Goal: Task Accomplishment & Management: Manage account settings

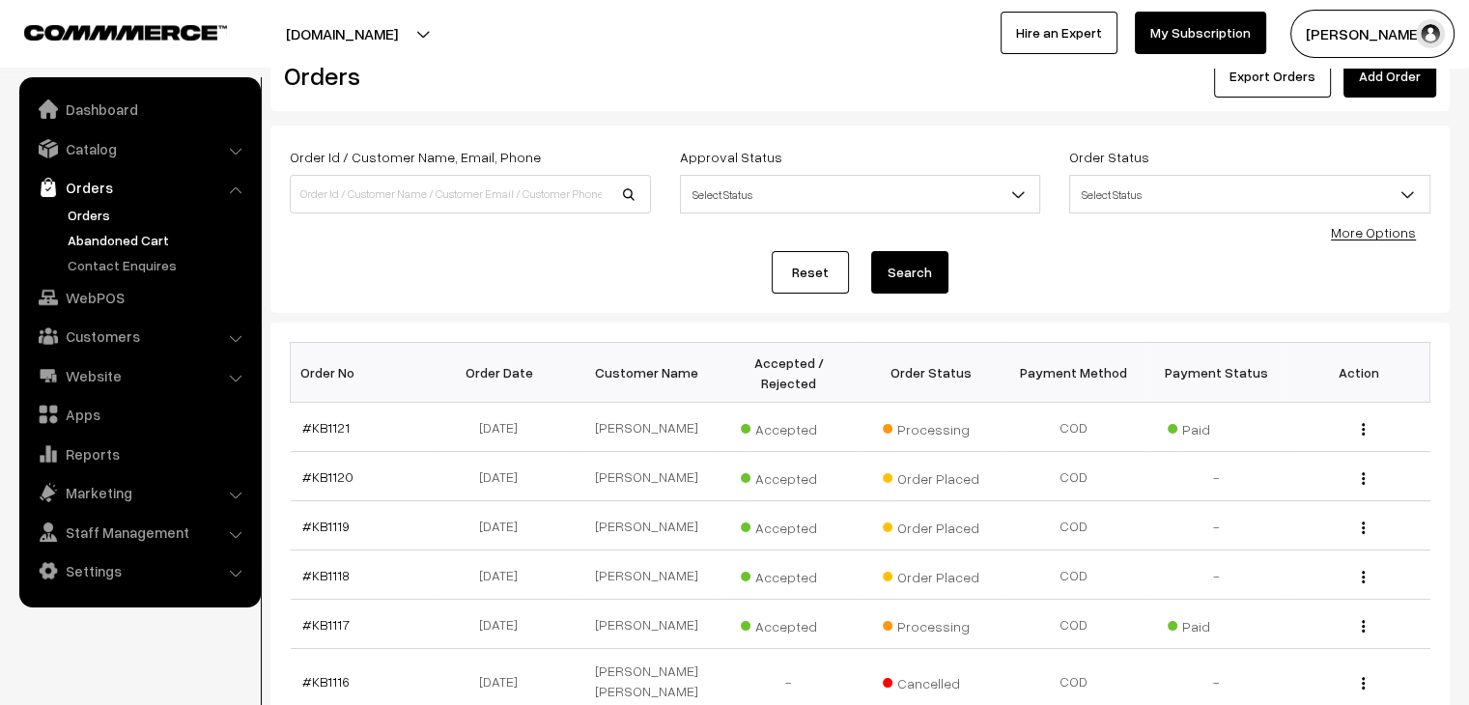
click at [87, 238] on link "Abandoned Cart" at bounding box center [158, 240] width 191 height 20
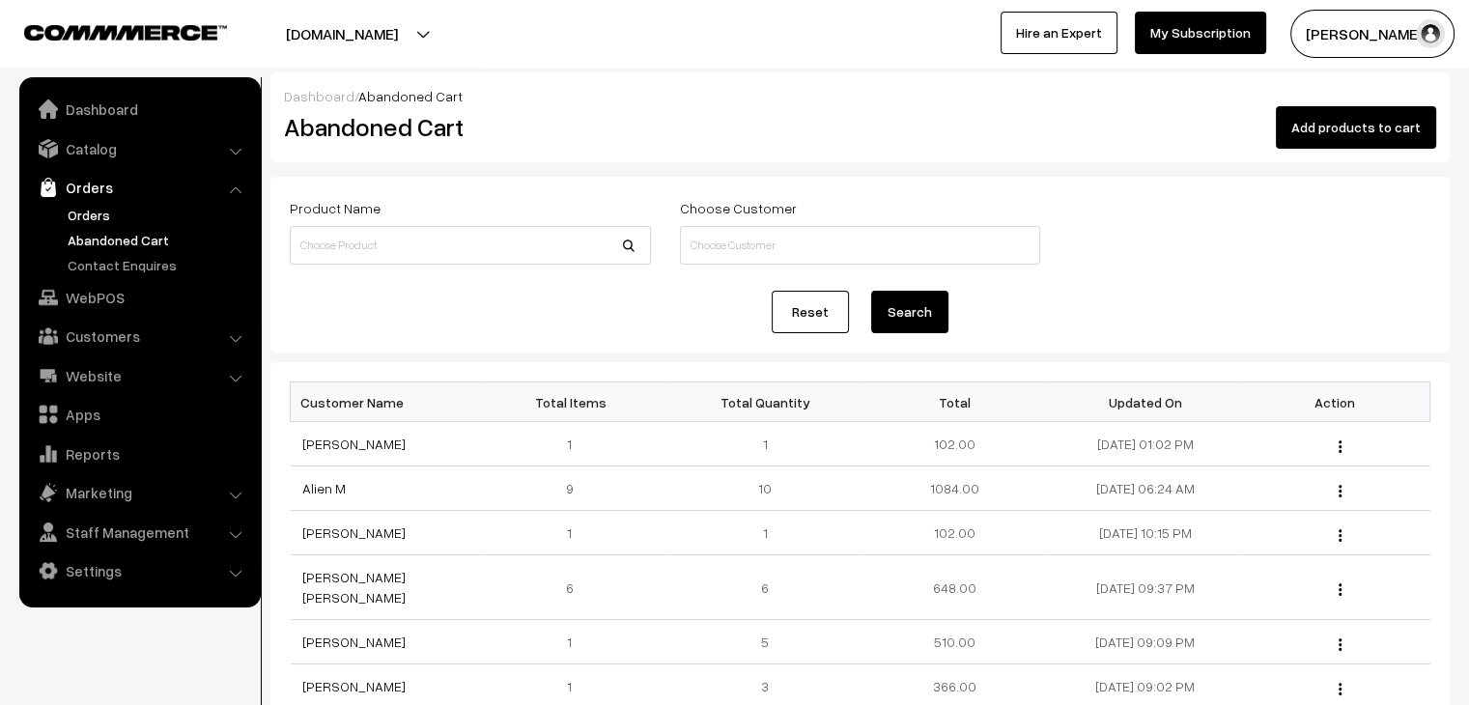
click at [89, 213] on link "Orders" at bounding box center [158, 215] width 191 height 20
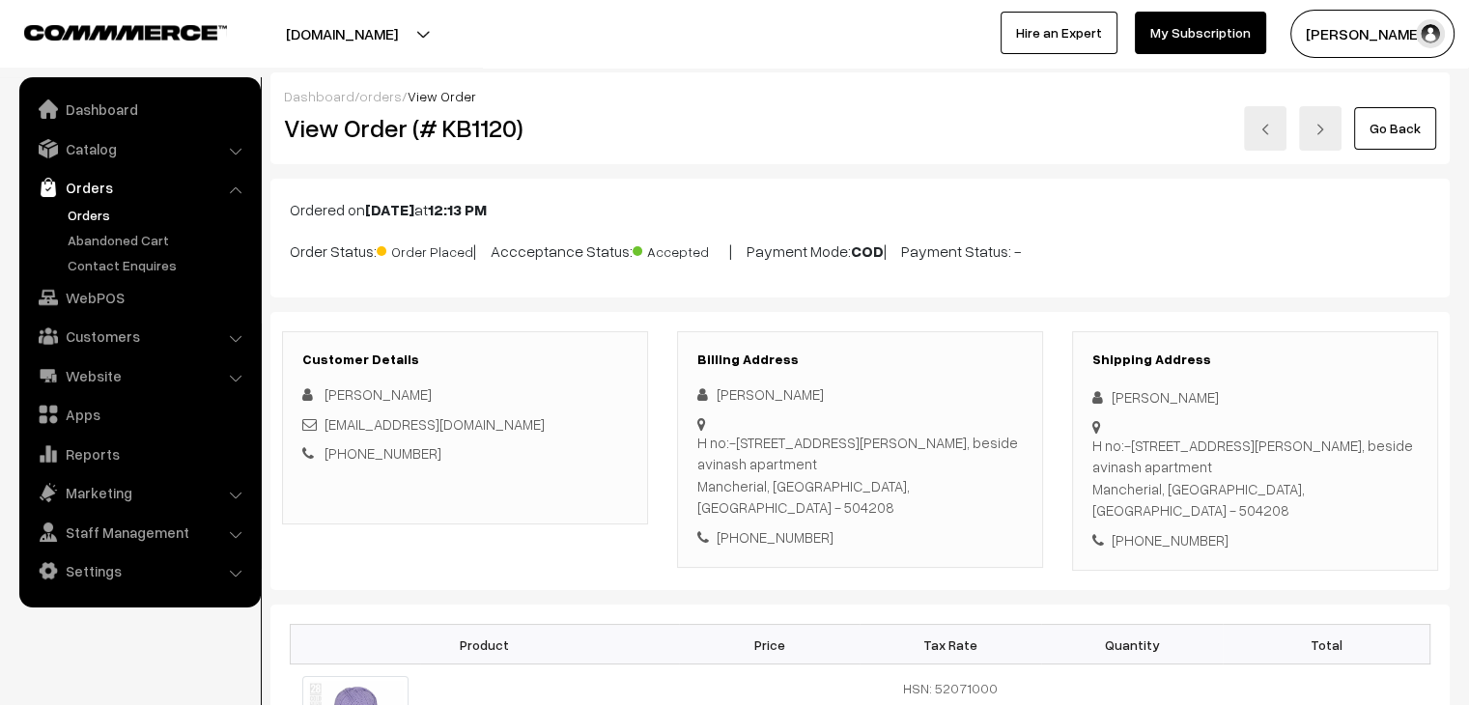
click at [93, 216] on link "Orders" at bounding box center [158, 215] width 191 height 20
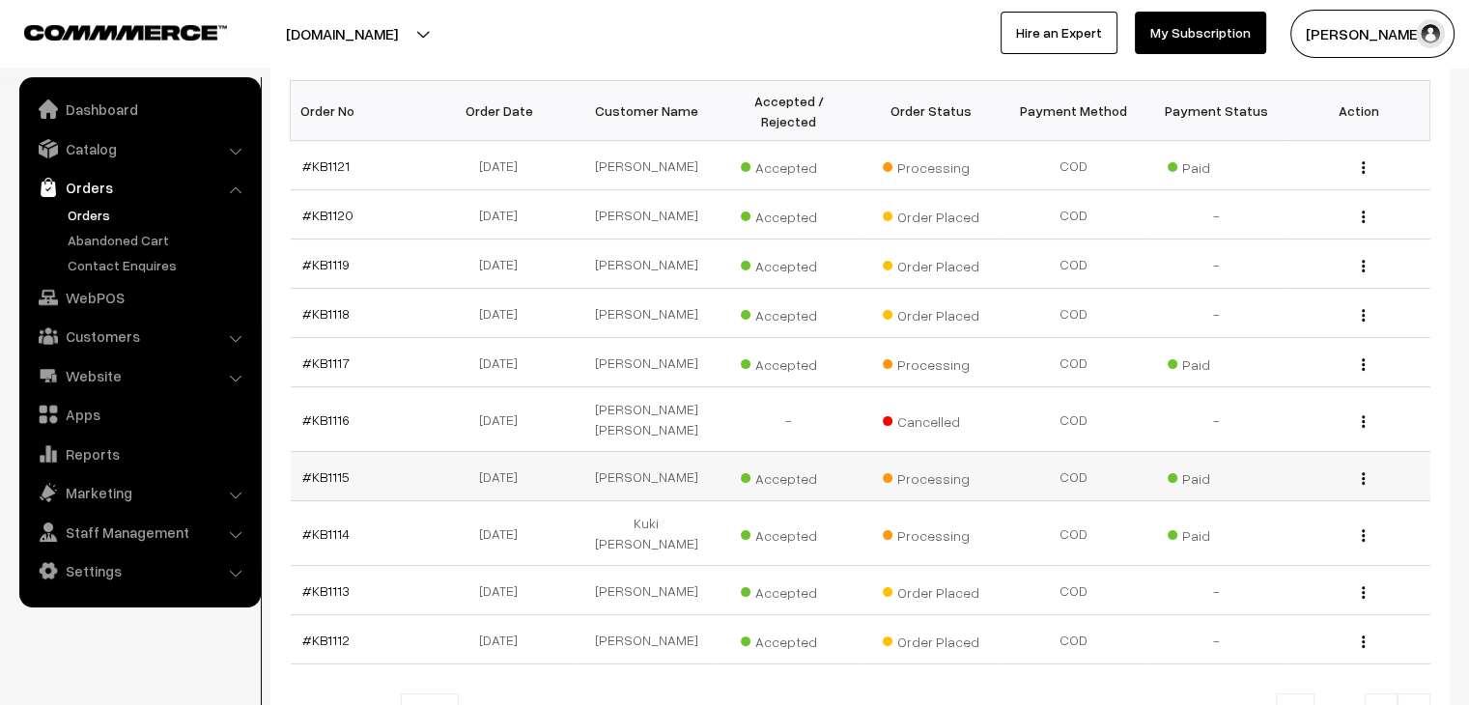
scroll to position [313, 0]
click at [158, 238] on link "Abandoned Cart" at bounding box center [158, 240] width 191 height 20
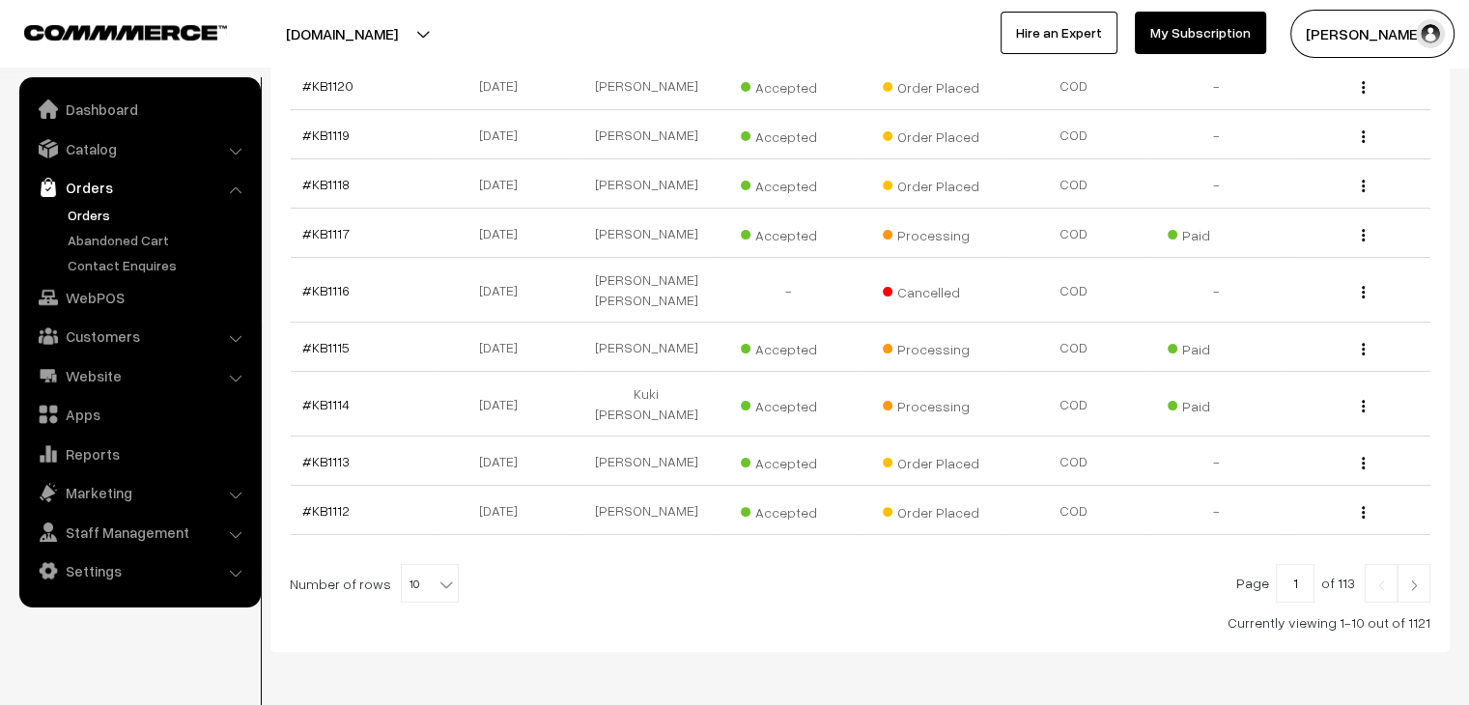
scroll to position [461, 0]
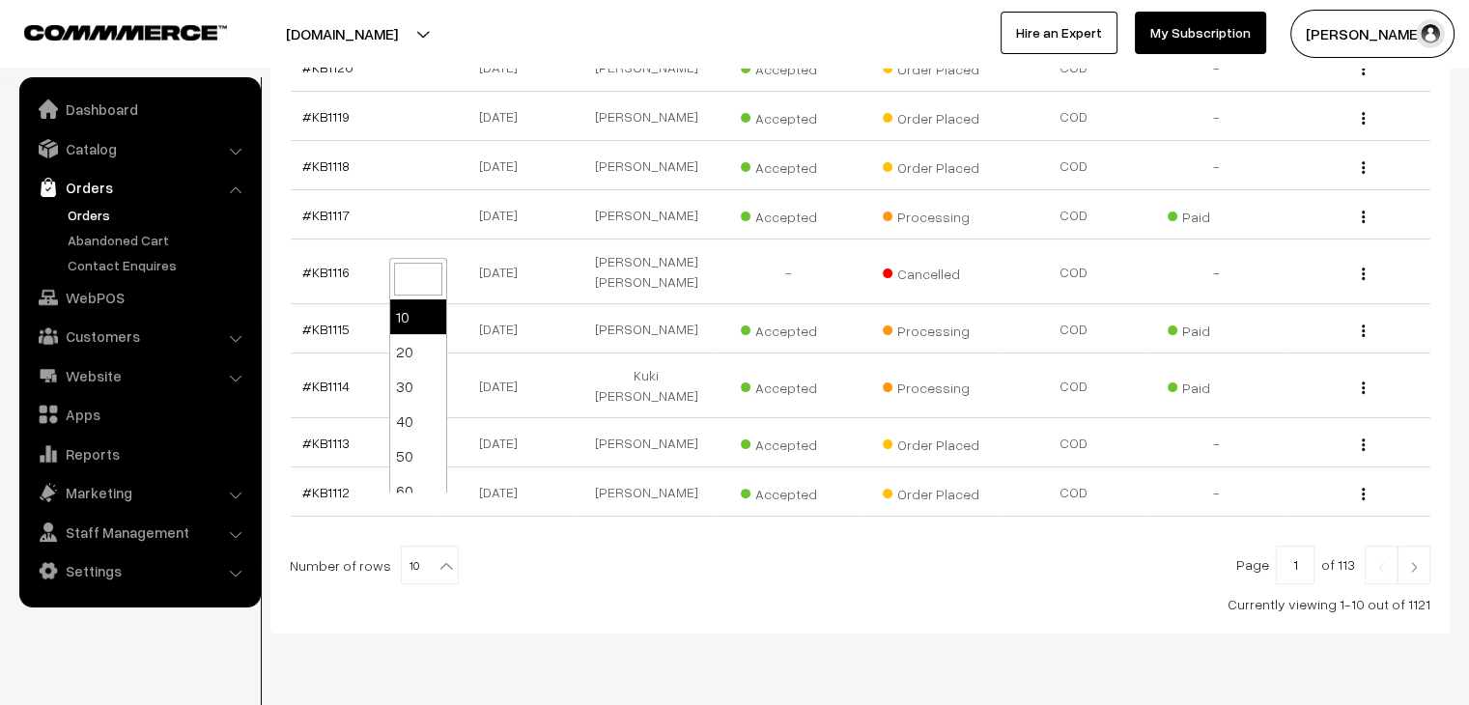
click at [437, 556] on b at bounding box center [446, 565] width 19 height 19
select select "100"
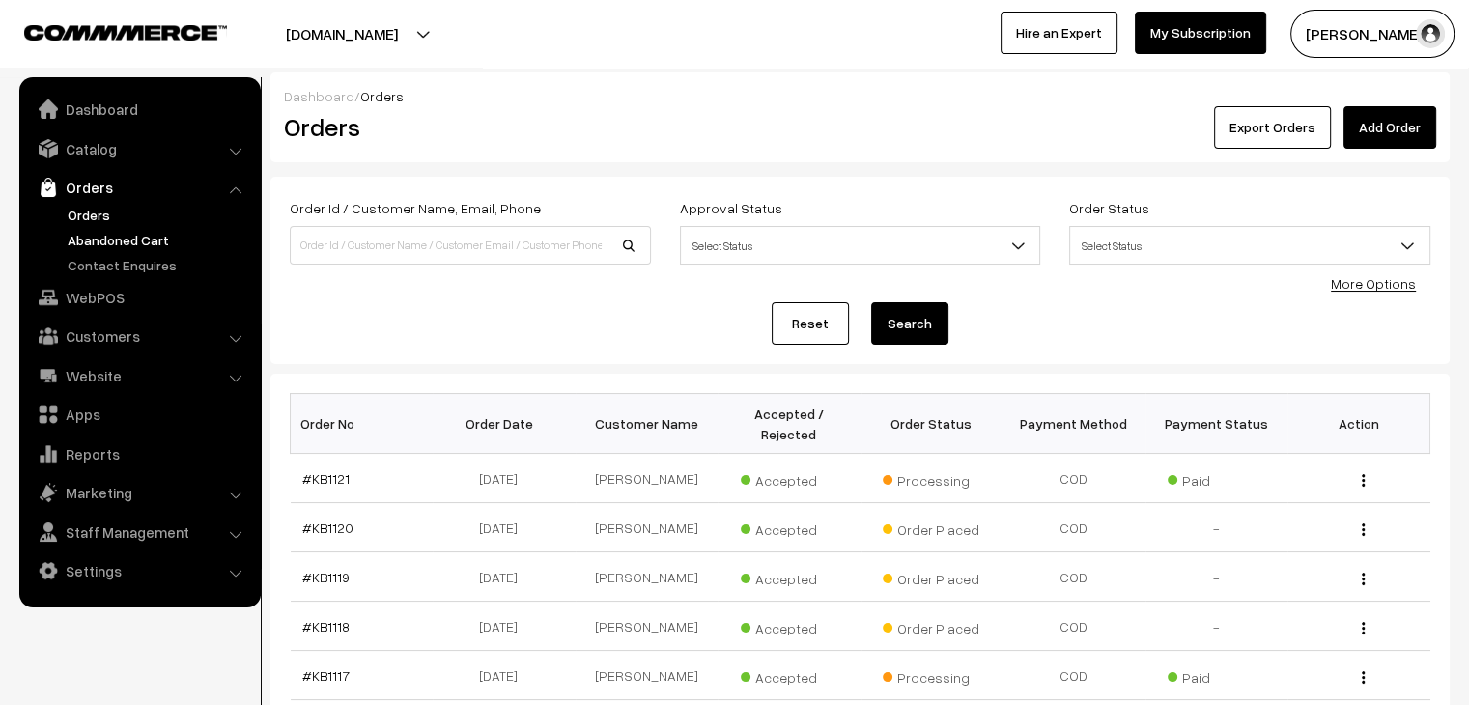
click at [110, 241] on link "Abandoned Cart" at bounding box center [158, 240] width 191 height 20
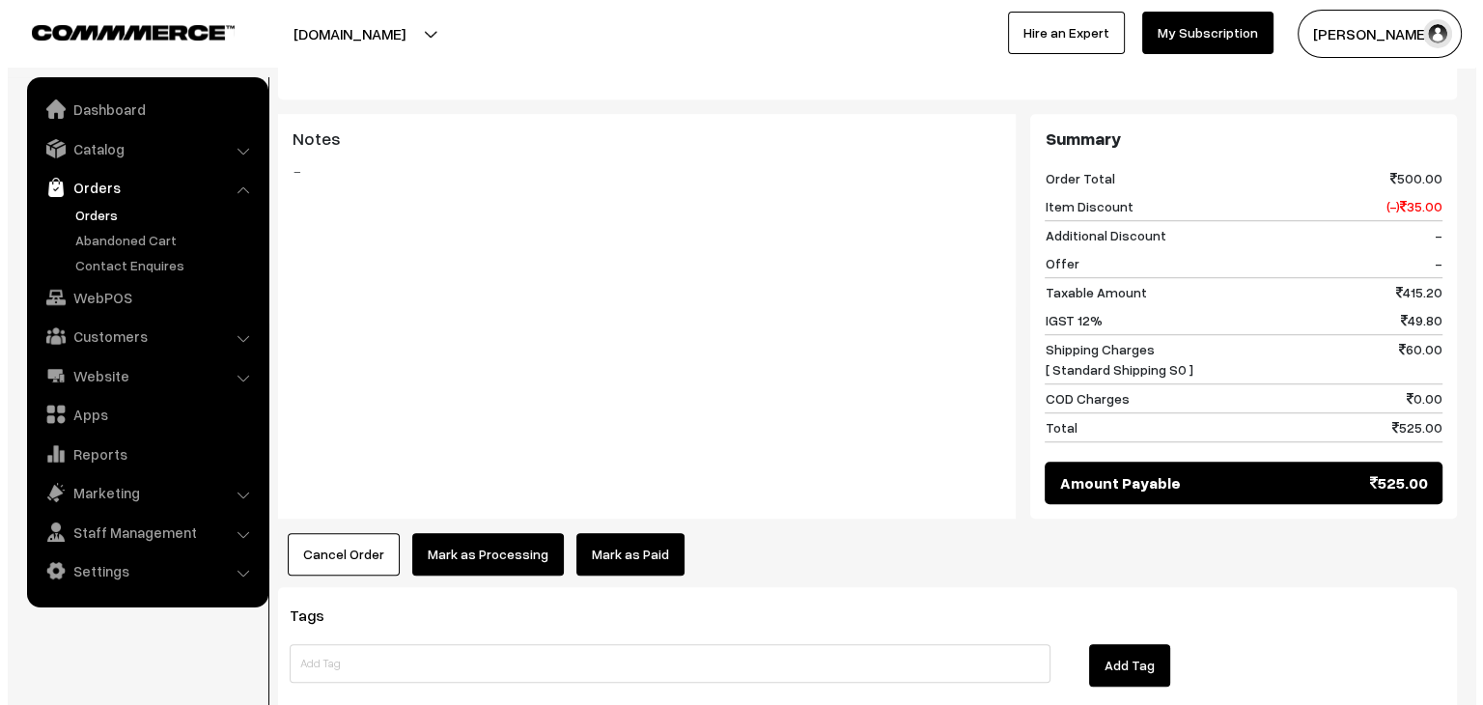
scroll to position [1294, 0]
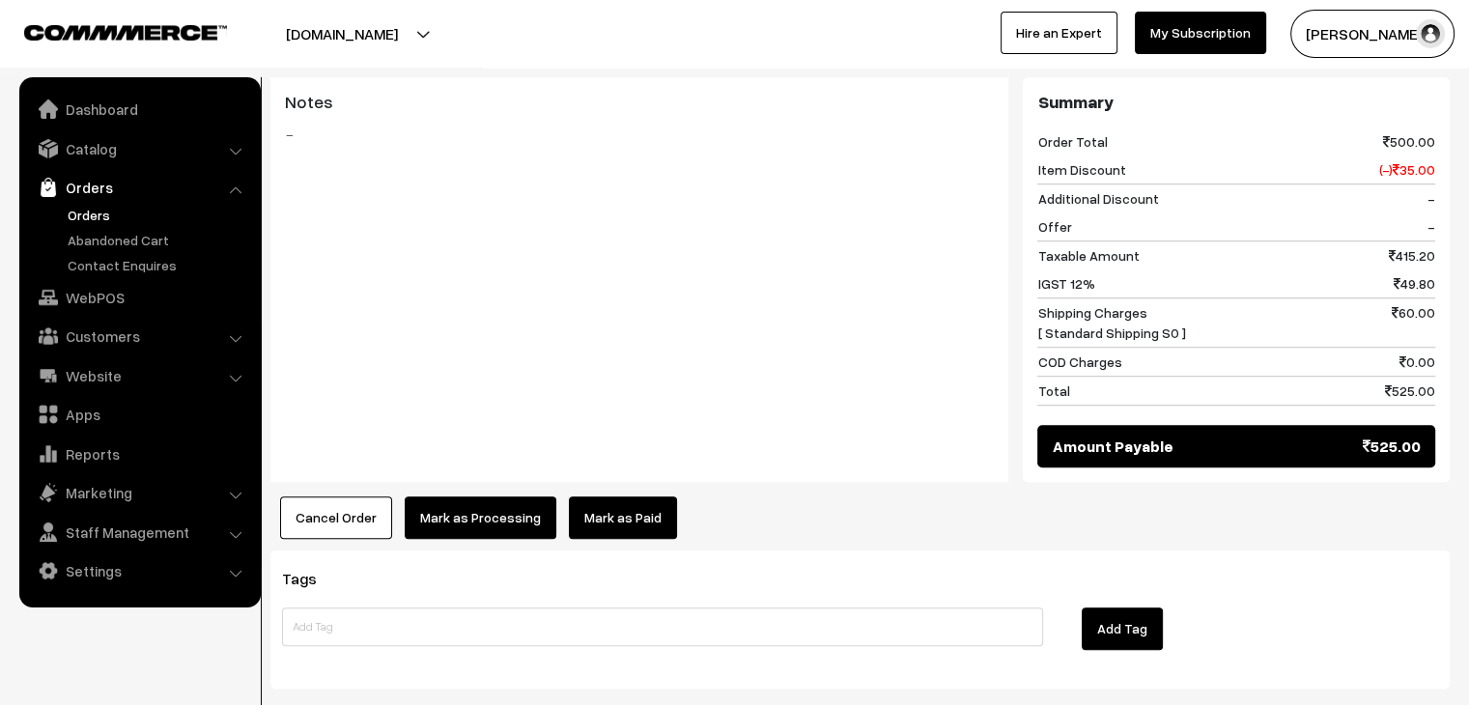
click at [360, 496] on button "Cancel Order" at bounding box center [336, 517] width 112 height 42
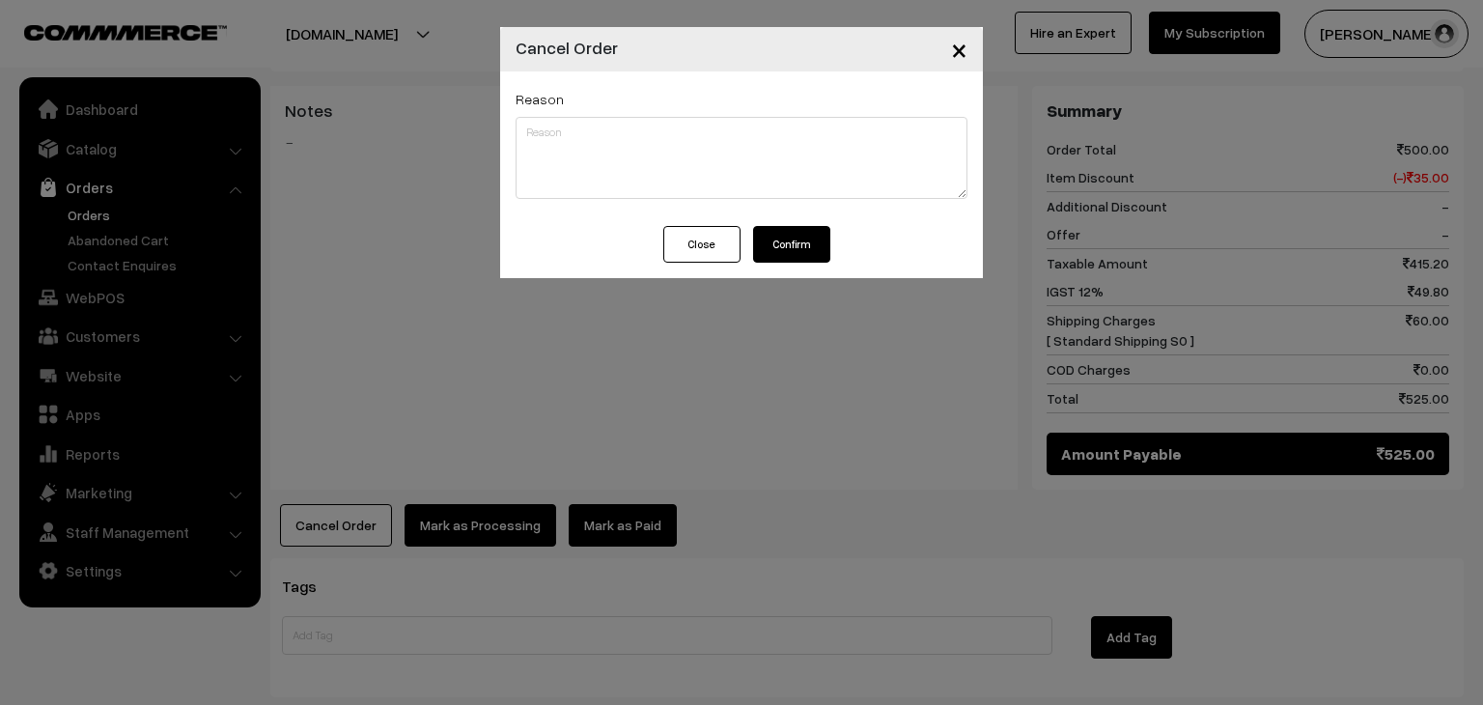
click at [804, 228] on button "Confirm" at bounding box center [791, 244] width 77 height 37
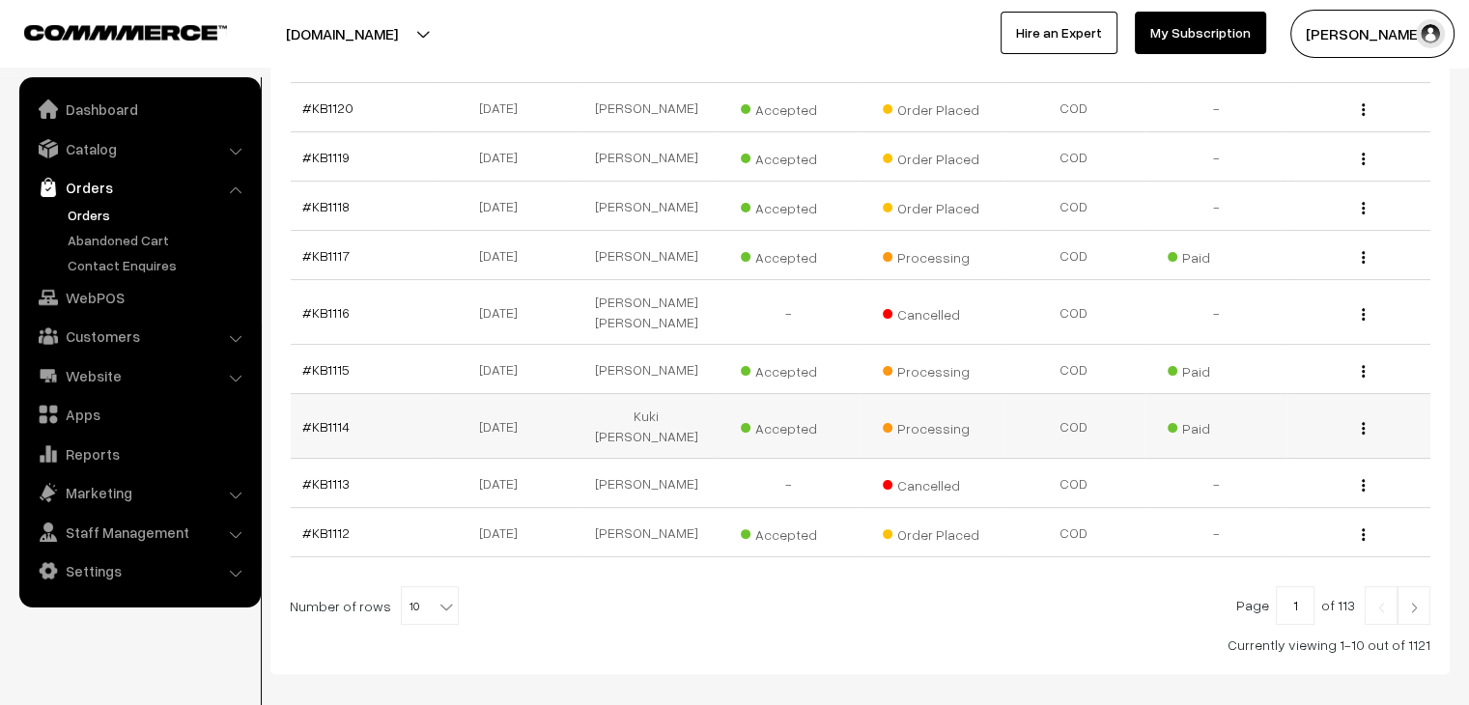
scroll to position [461, 0]
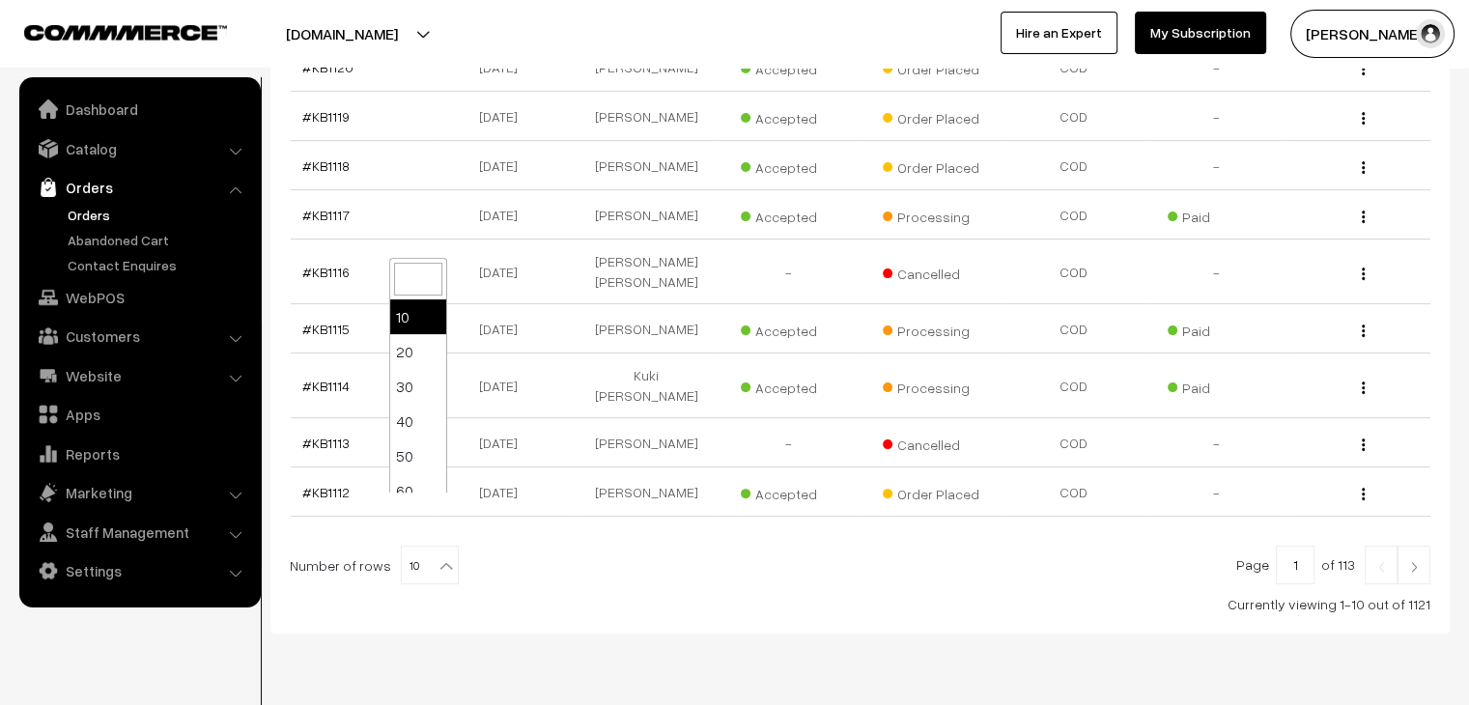
click at [412, 547] on span "10" at bounding box center [430, 566] width 56 height 39
select select "60"
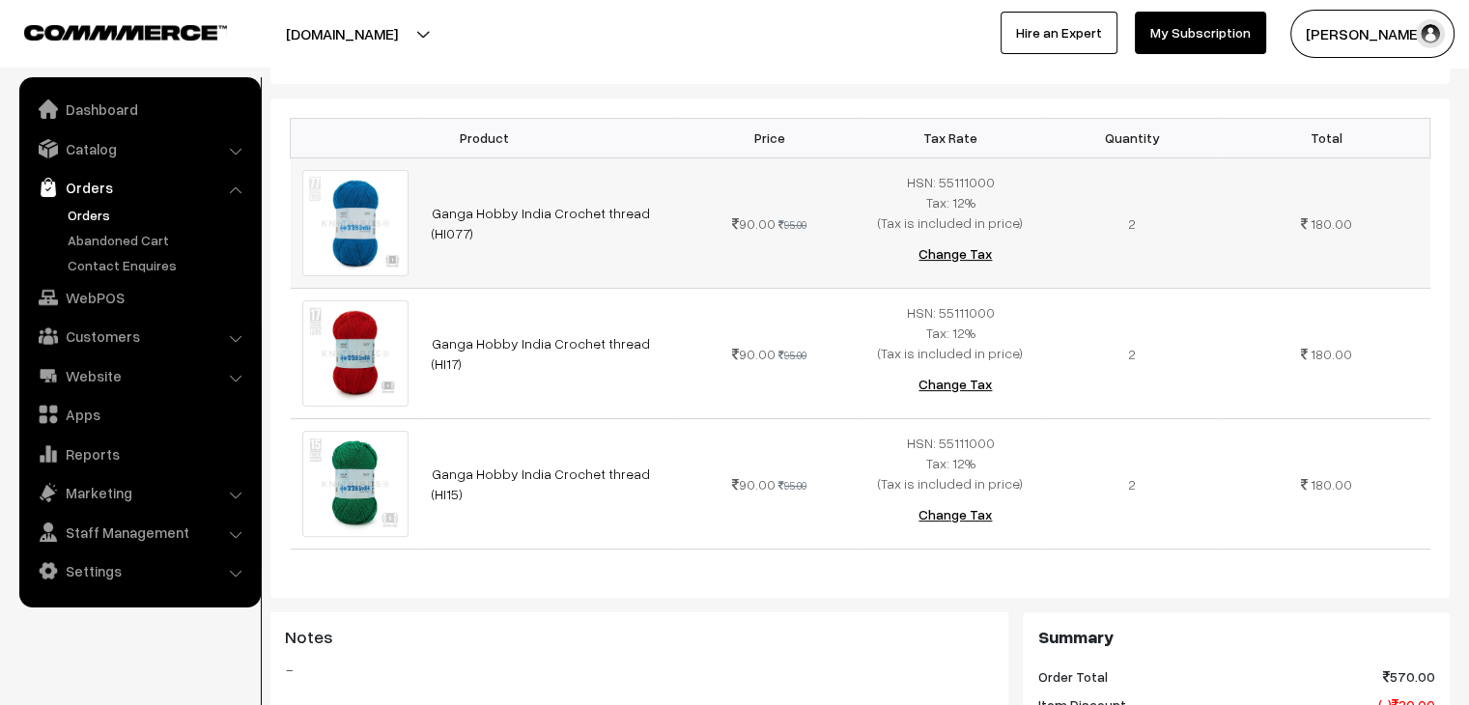
scroll to position [477, 0]
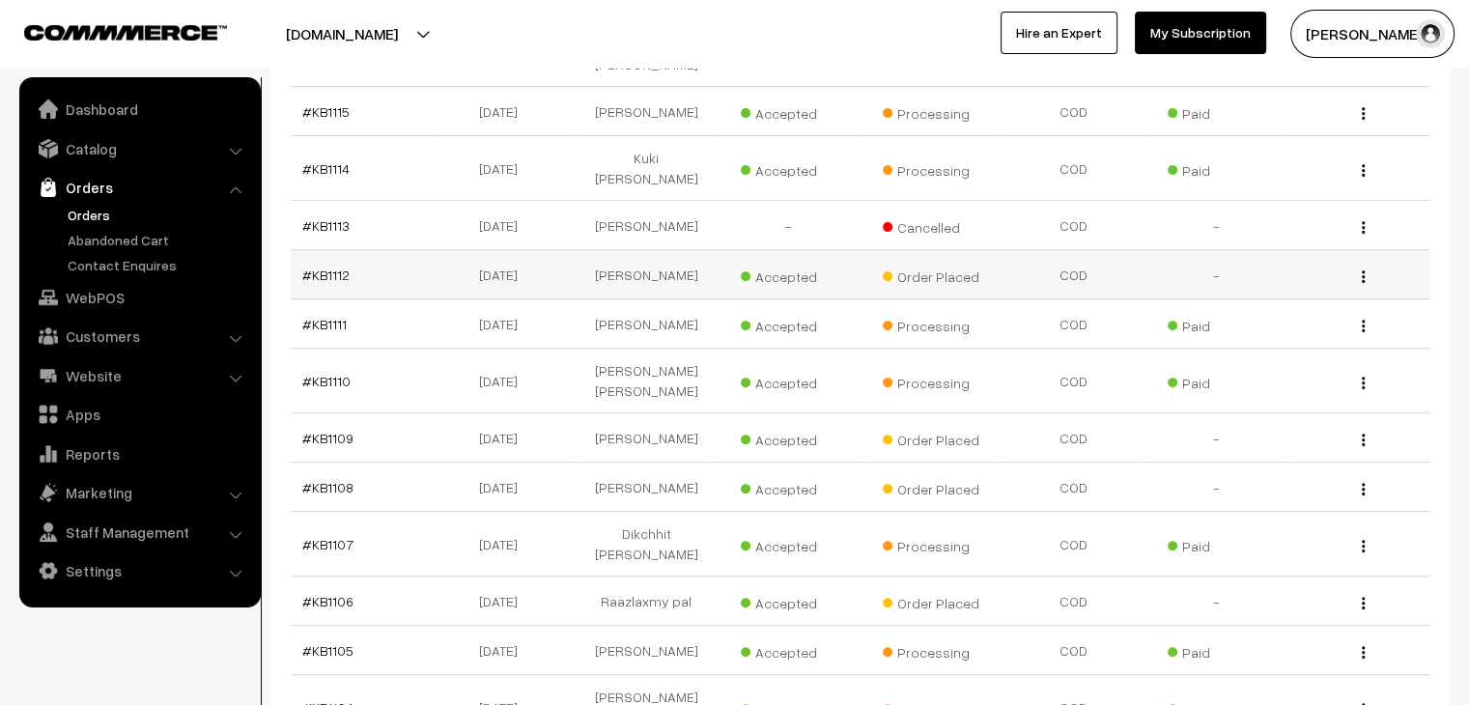
scroll to position [679, 0]
click at [329, 266] on link "#KB1112" at bounding box center [325, 274] width 47 height 16
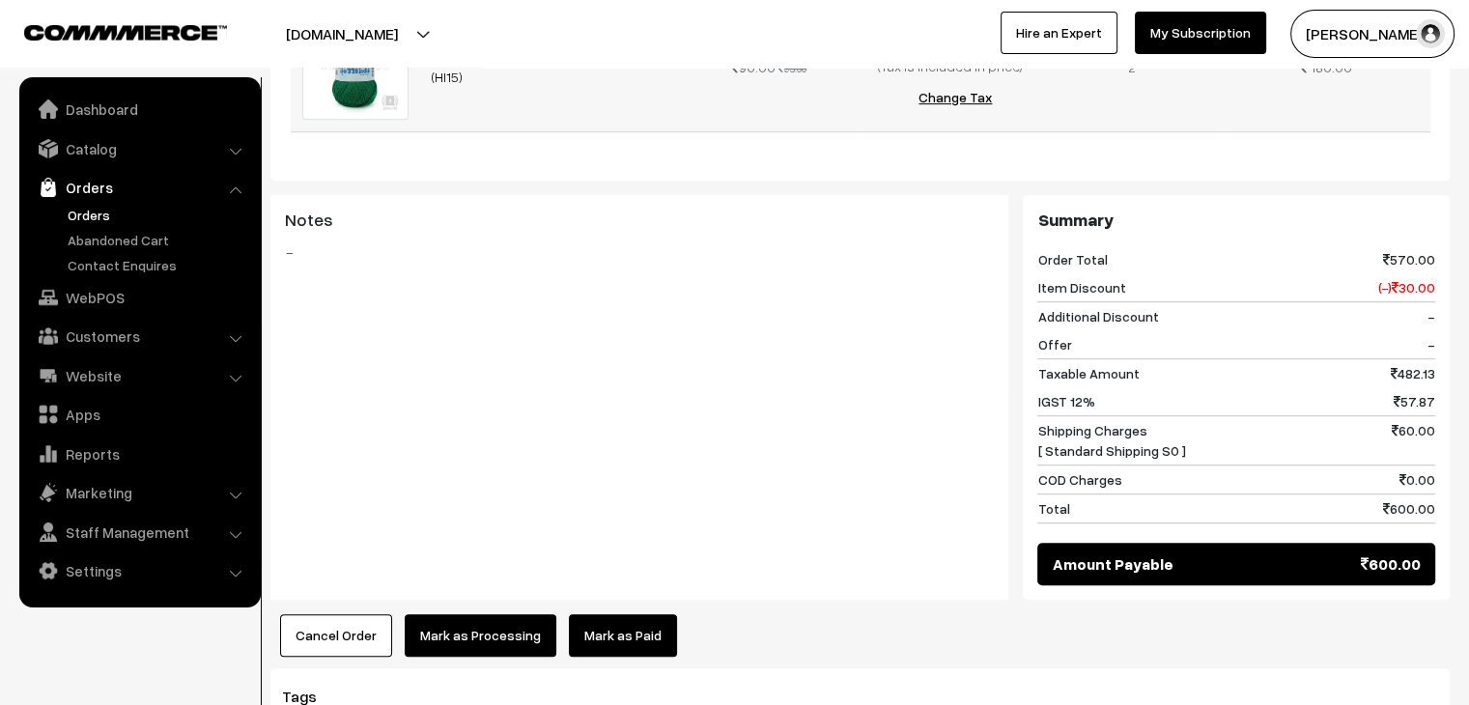
scroll to position [900, 0]
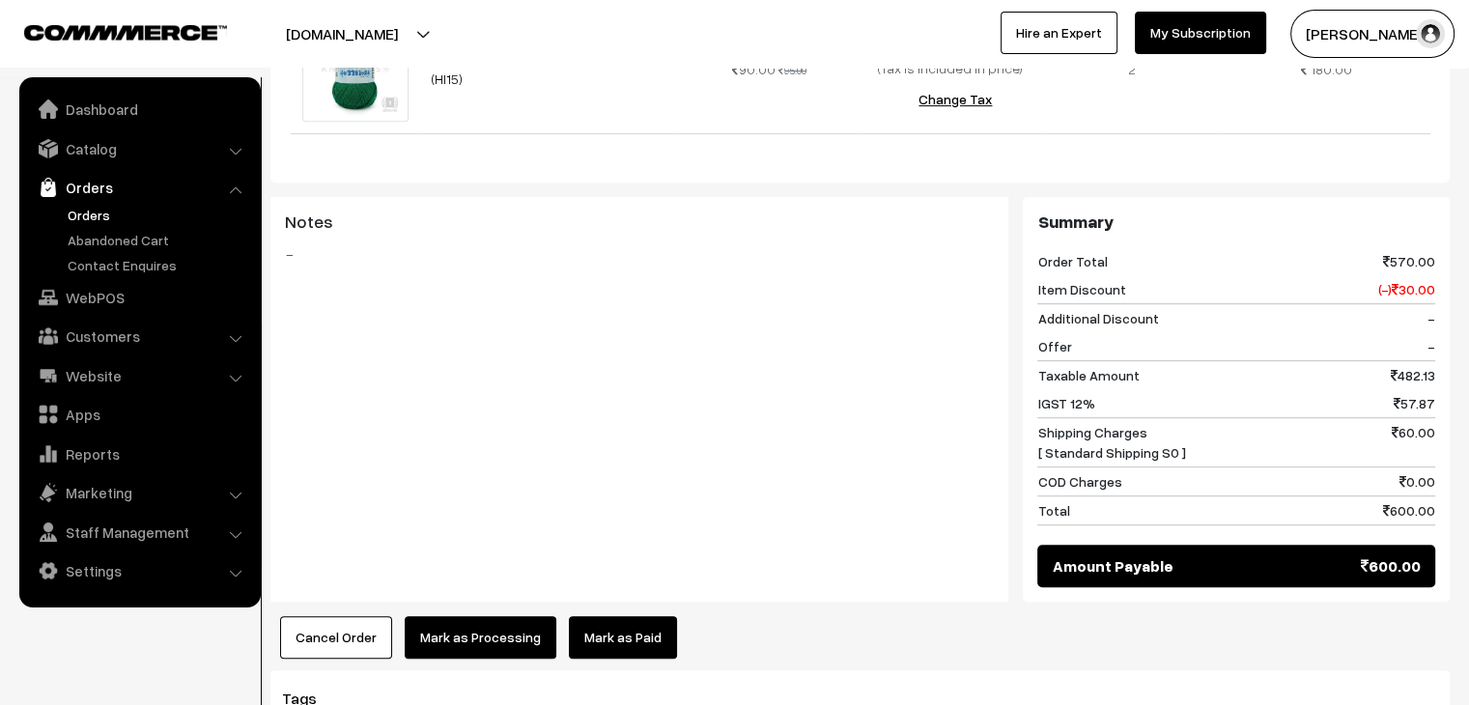
click at [364, 616] on button "Cancel Order" at bounding box center [336, 637] width 112 height 42
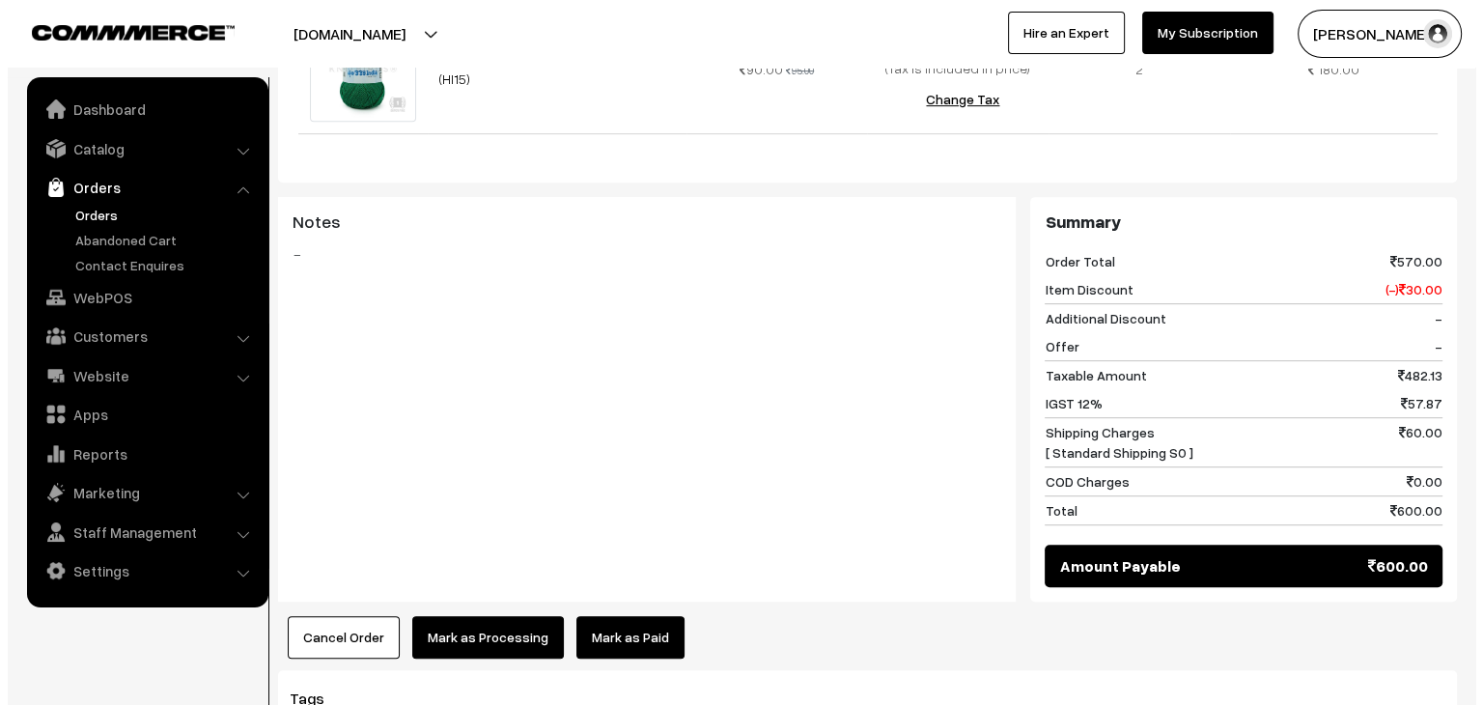
scroll to position [904, 0]
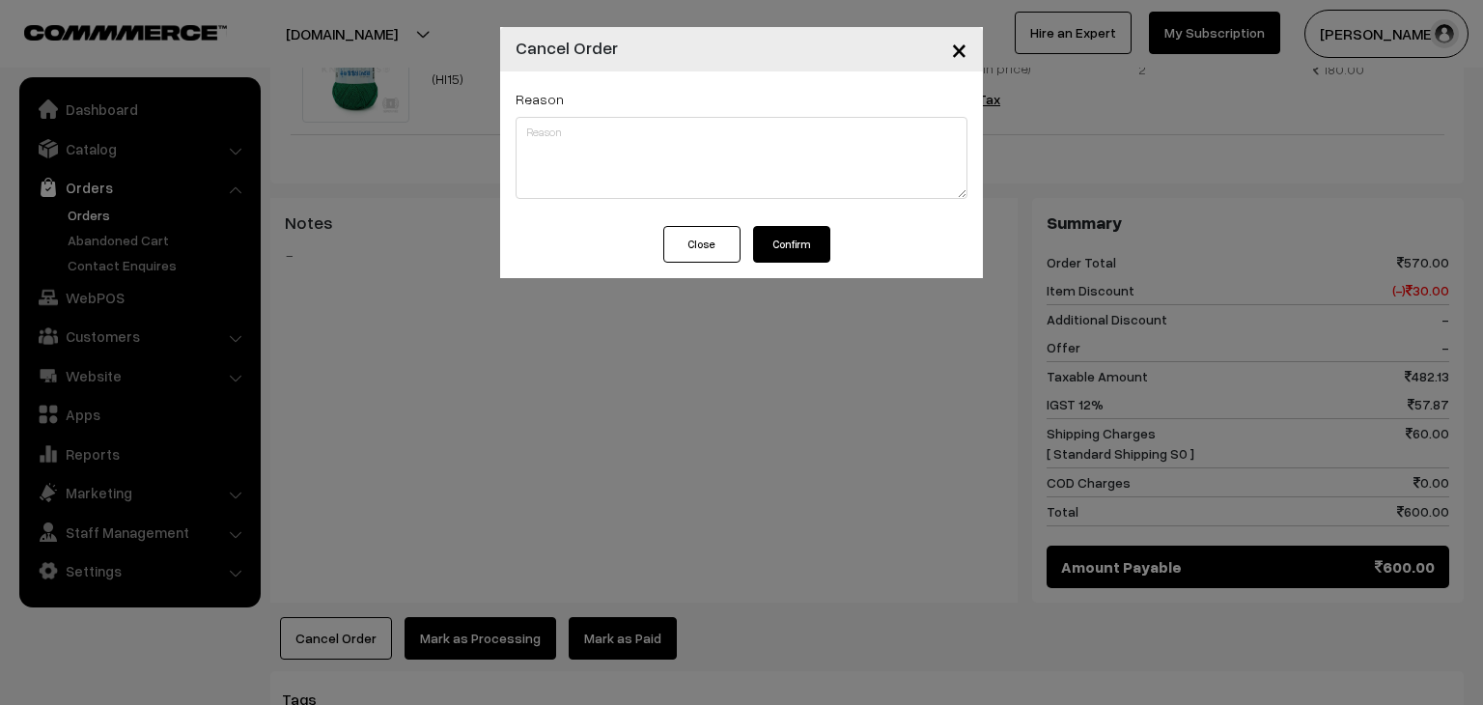
click at [768, 256] on button "Confirm" at bounding box center [791, 244] width 77 height 37
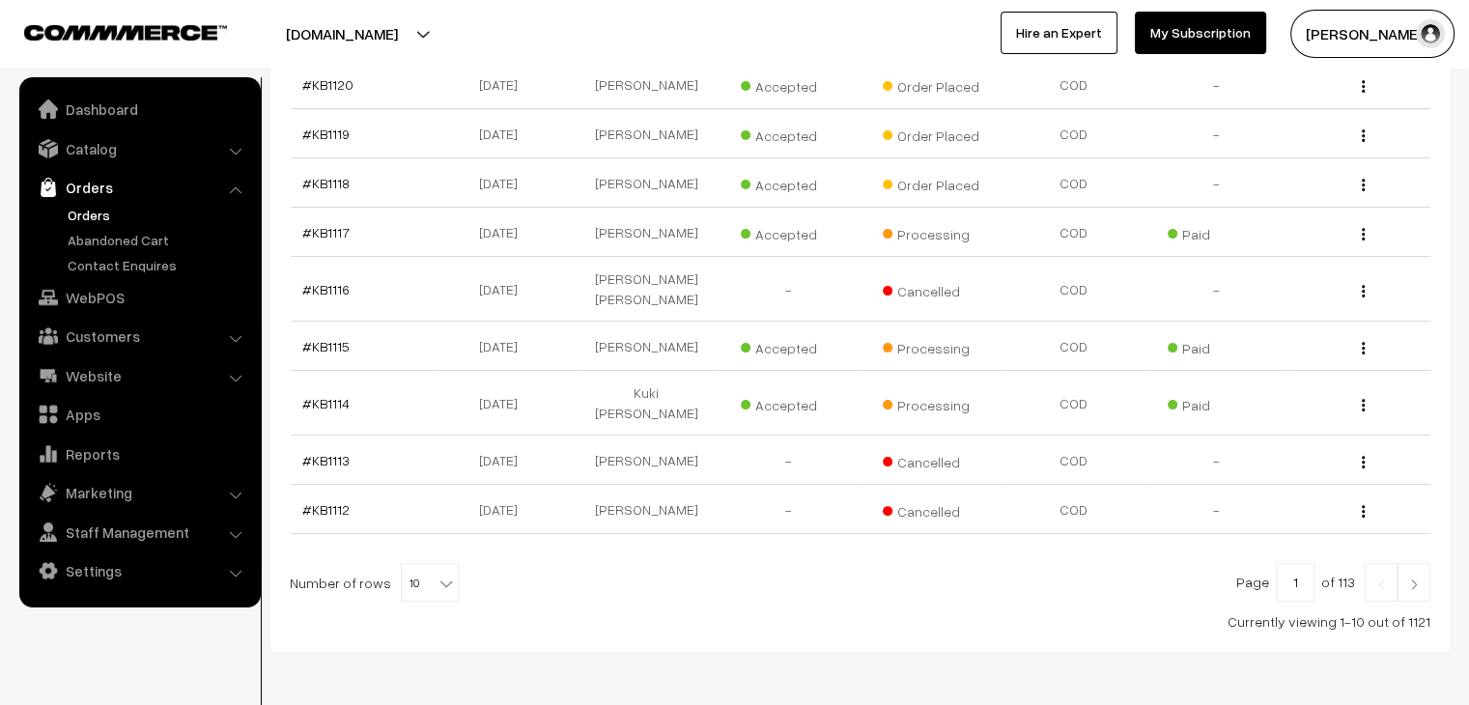
scroll to position [461, 0]
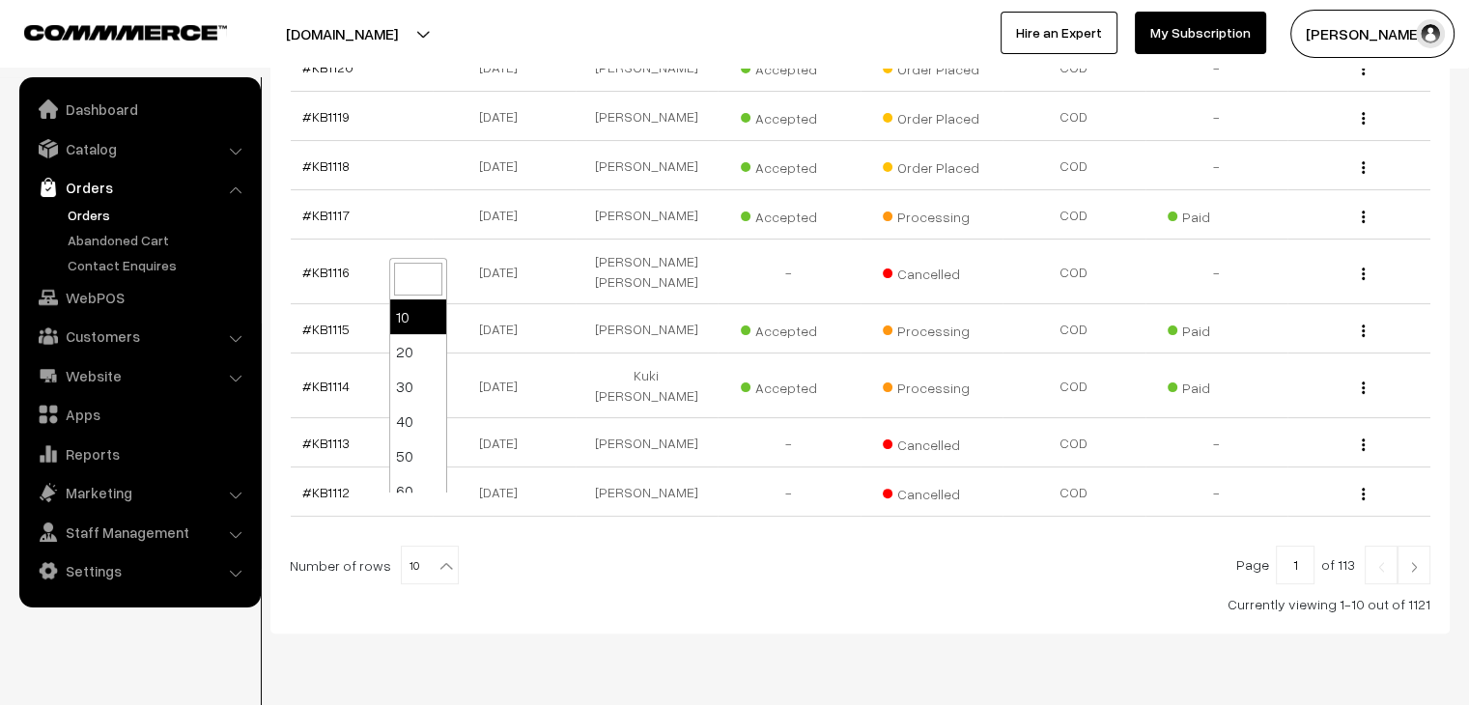
click at [411, 547] on span "10" at bounding box center [430, 566] width 56 height 39
select select "60"
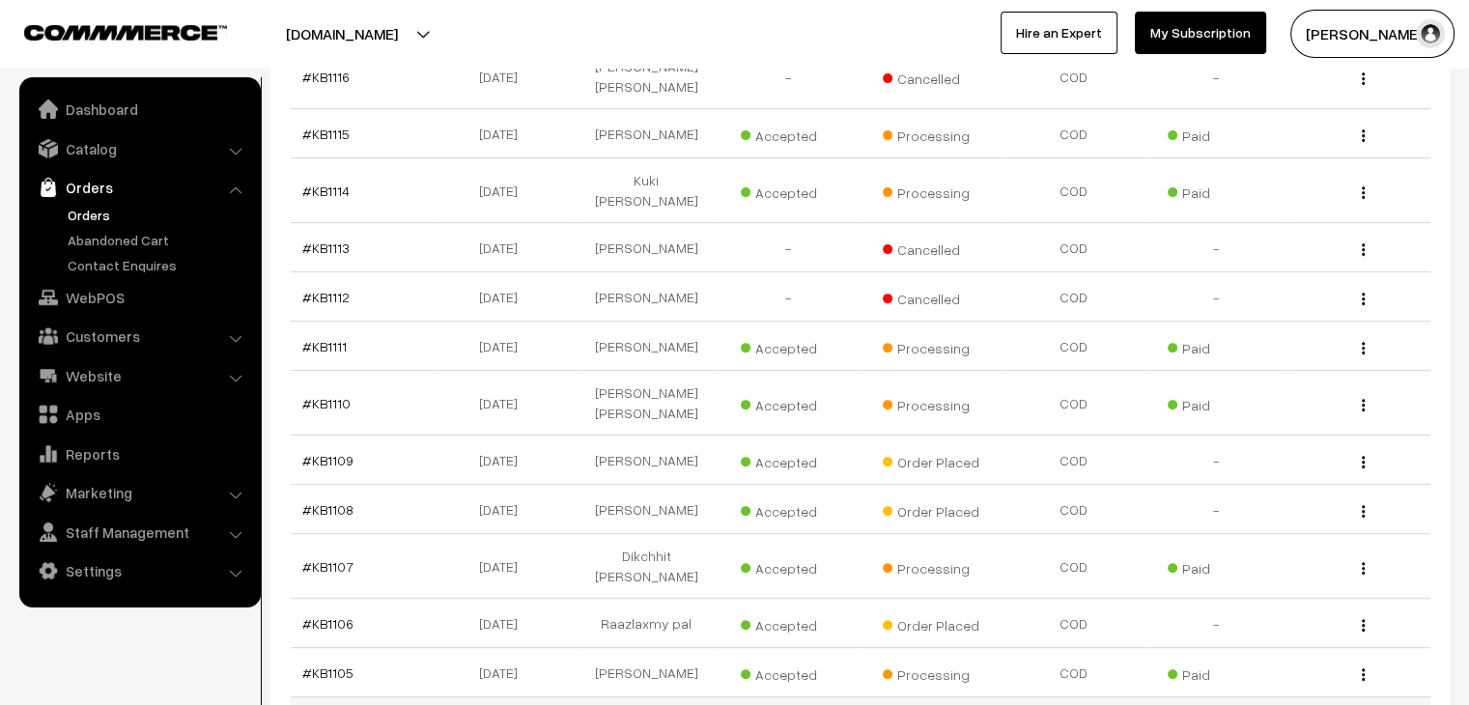
scroll to position [655, 0]
click at [409, 437] on td "#KB1109" at bounding box center [362, 461] width 143 height 49
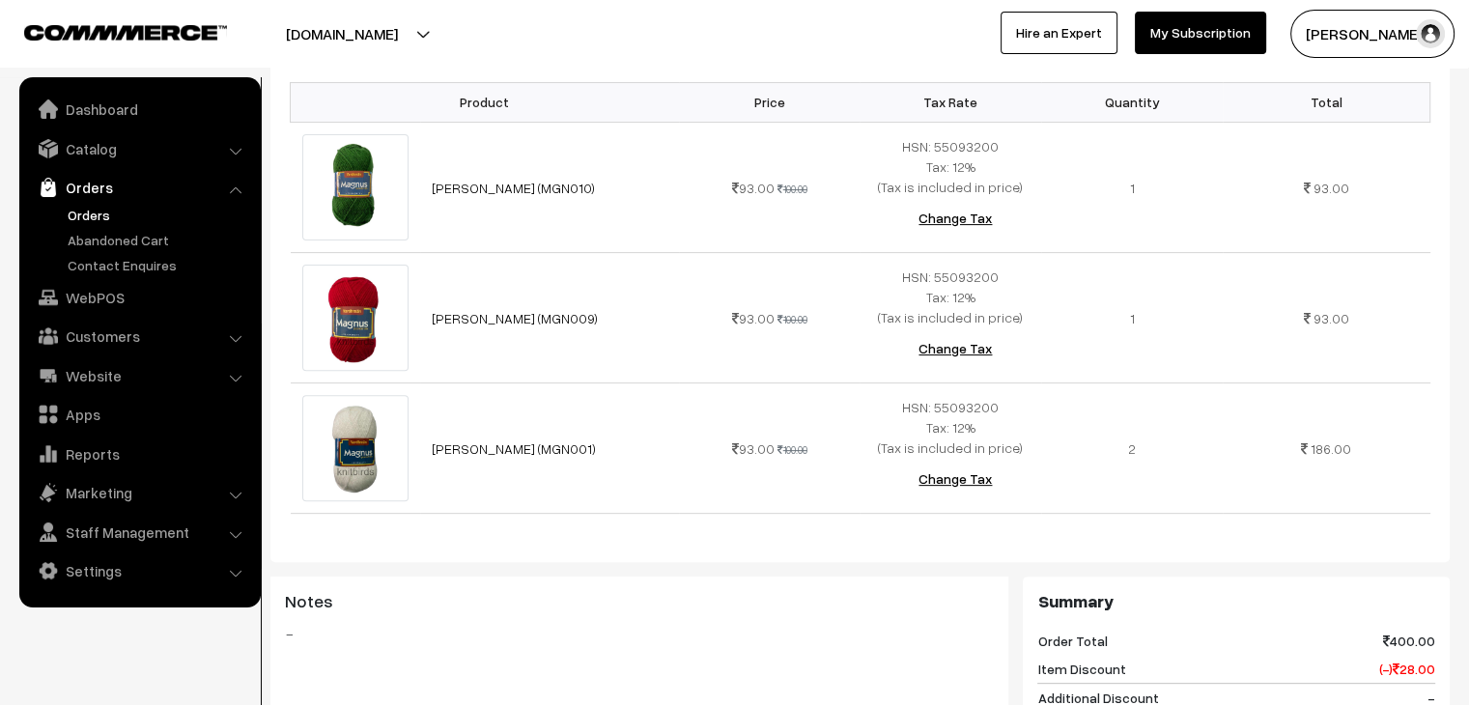
scroll to position [566, 0]
click at [171, 235] on link "Abandoned Cart" at bounding box center [158, 240] width 191 height 20
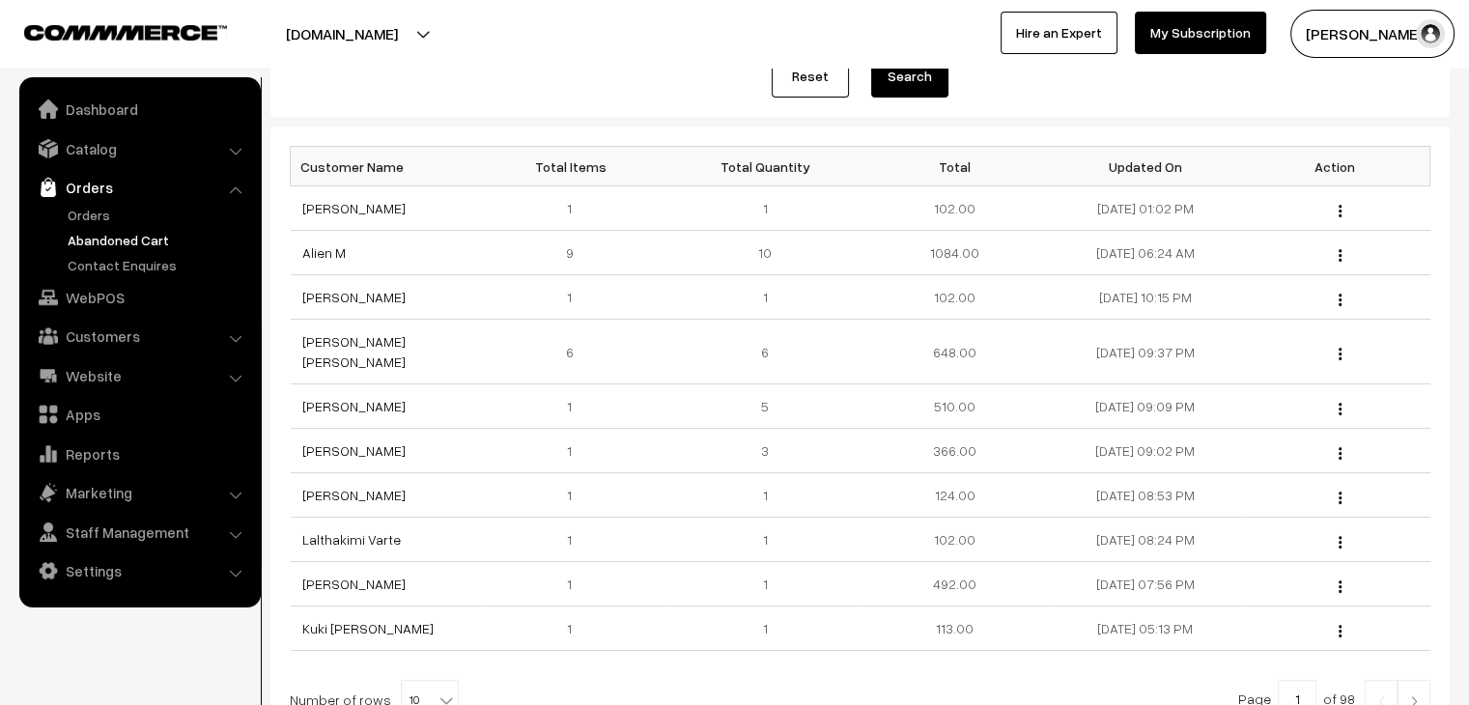
scroll to position [232, 0]
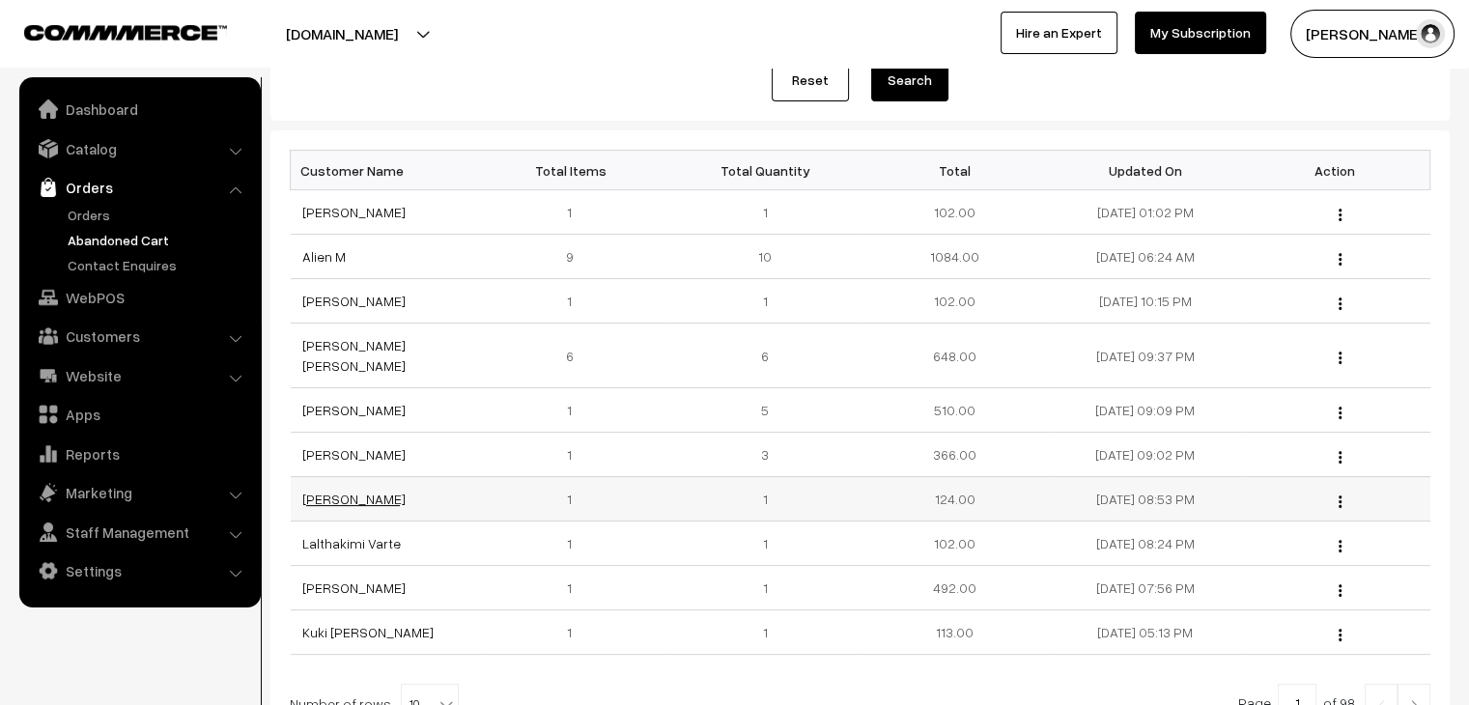
click at [309, 491] on link "[PERSON_NAME]" at bounding box center [353, 499] width 103 height 16
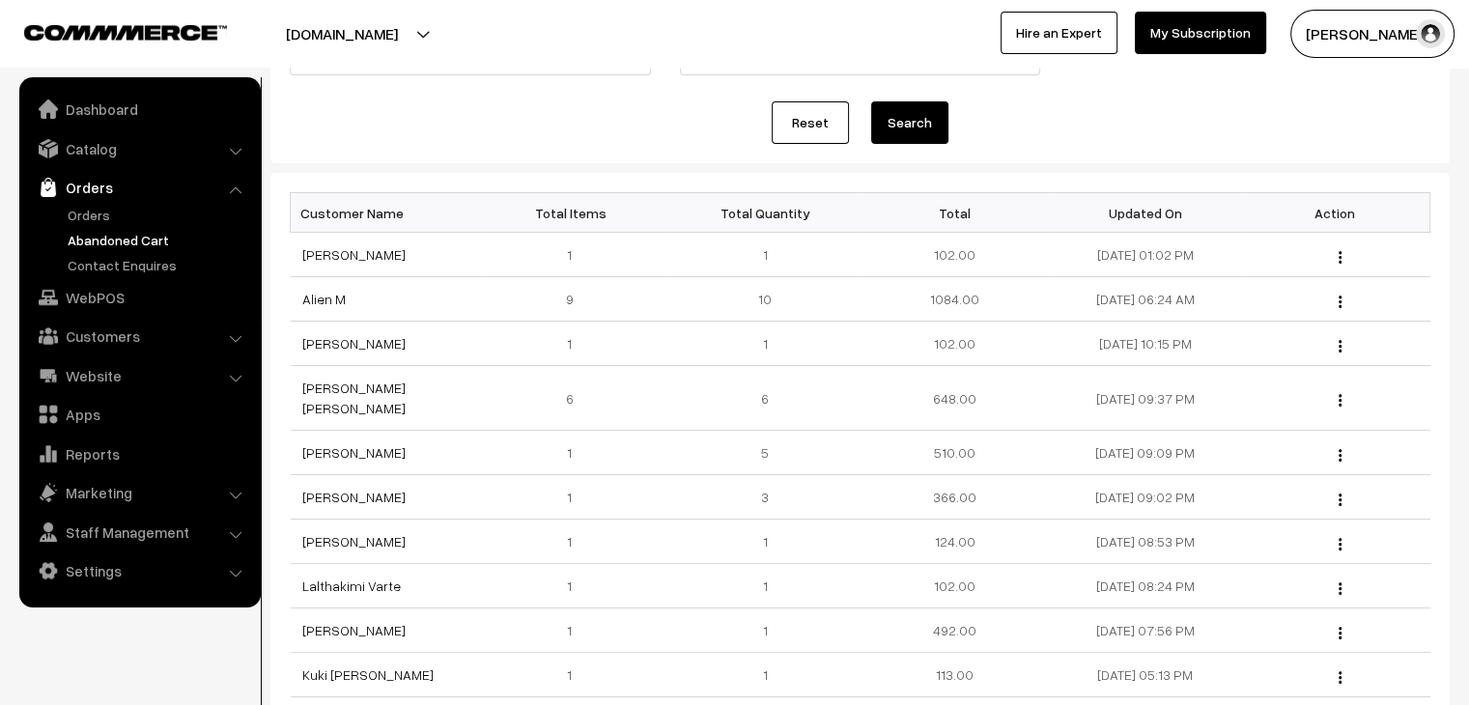
scroll to position [209, 0]
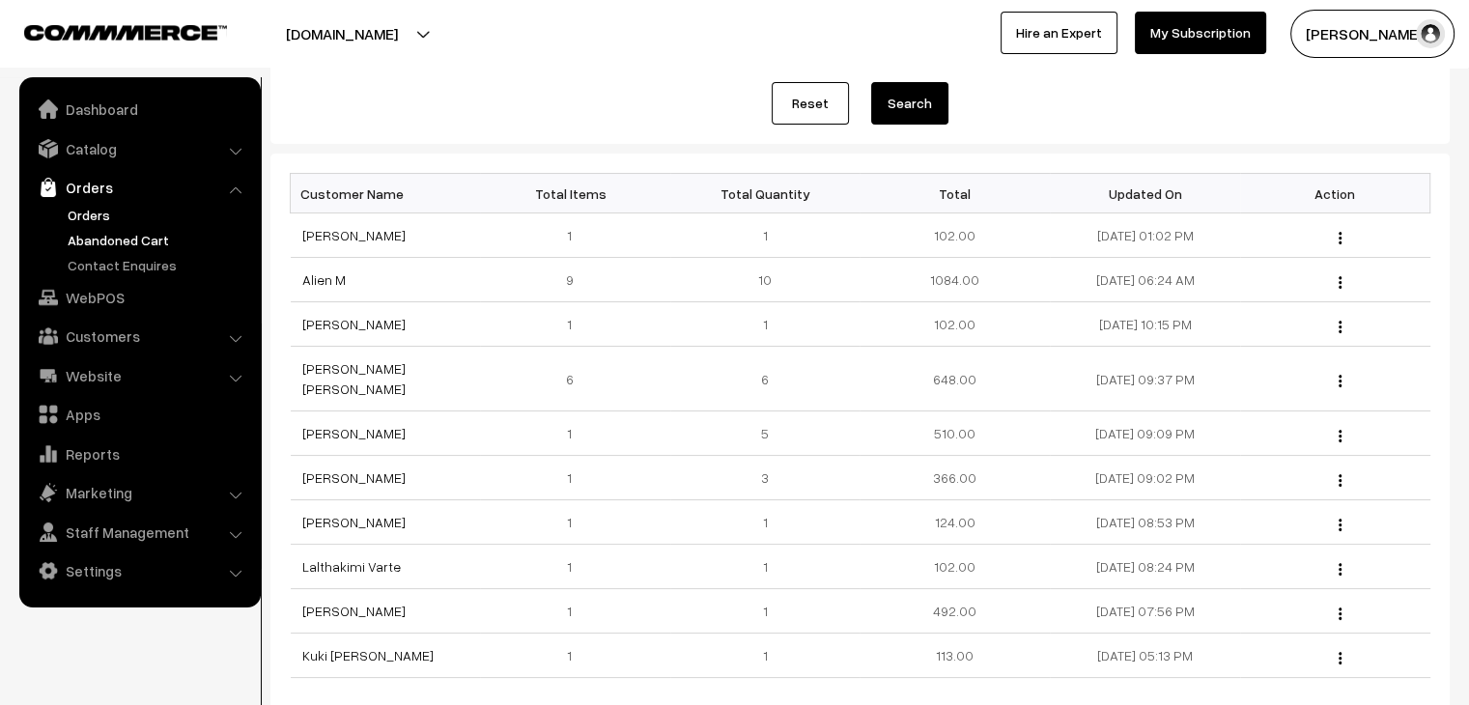
click at [84, 216] on link "Orders" at bounding box center [158, 215] width 191 height 20
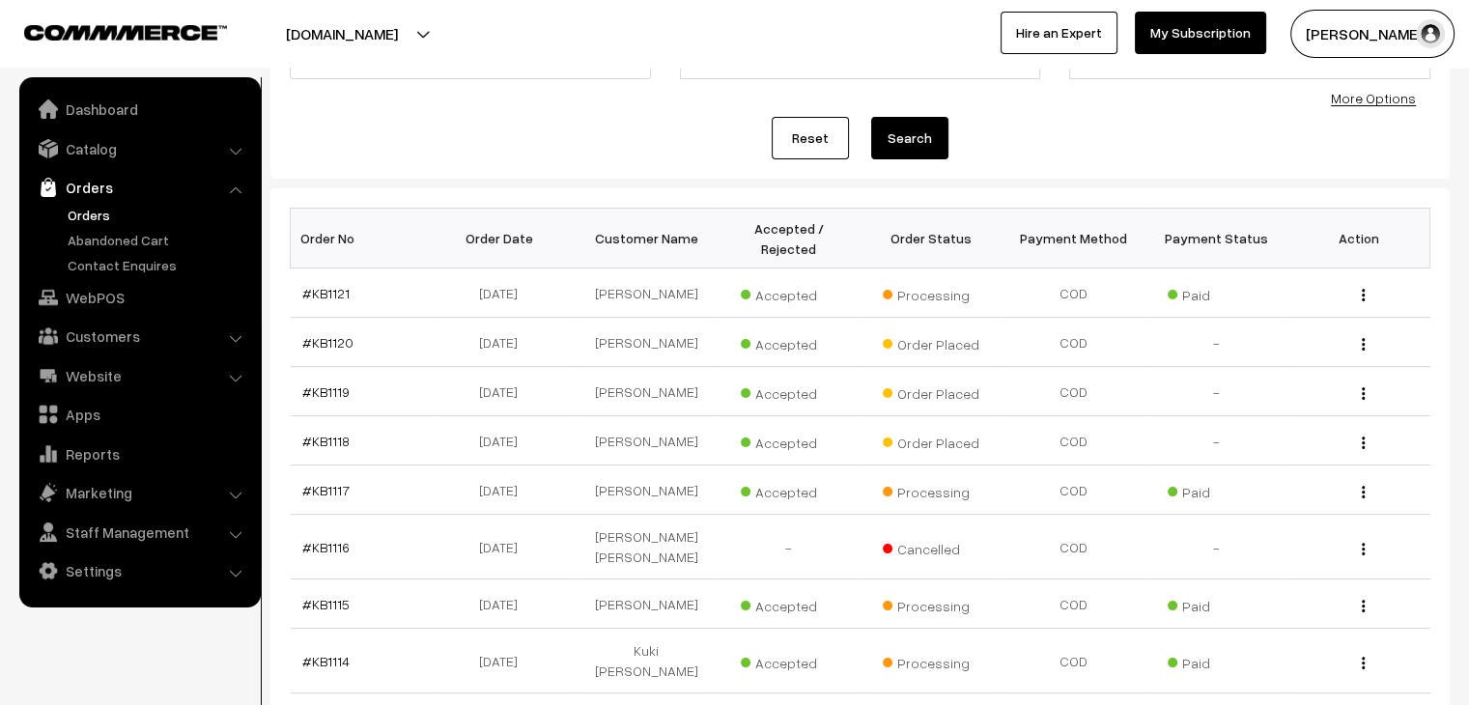
scroll to position [189, 0]
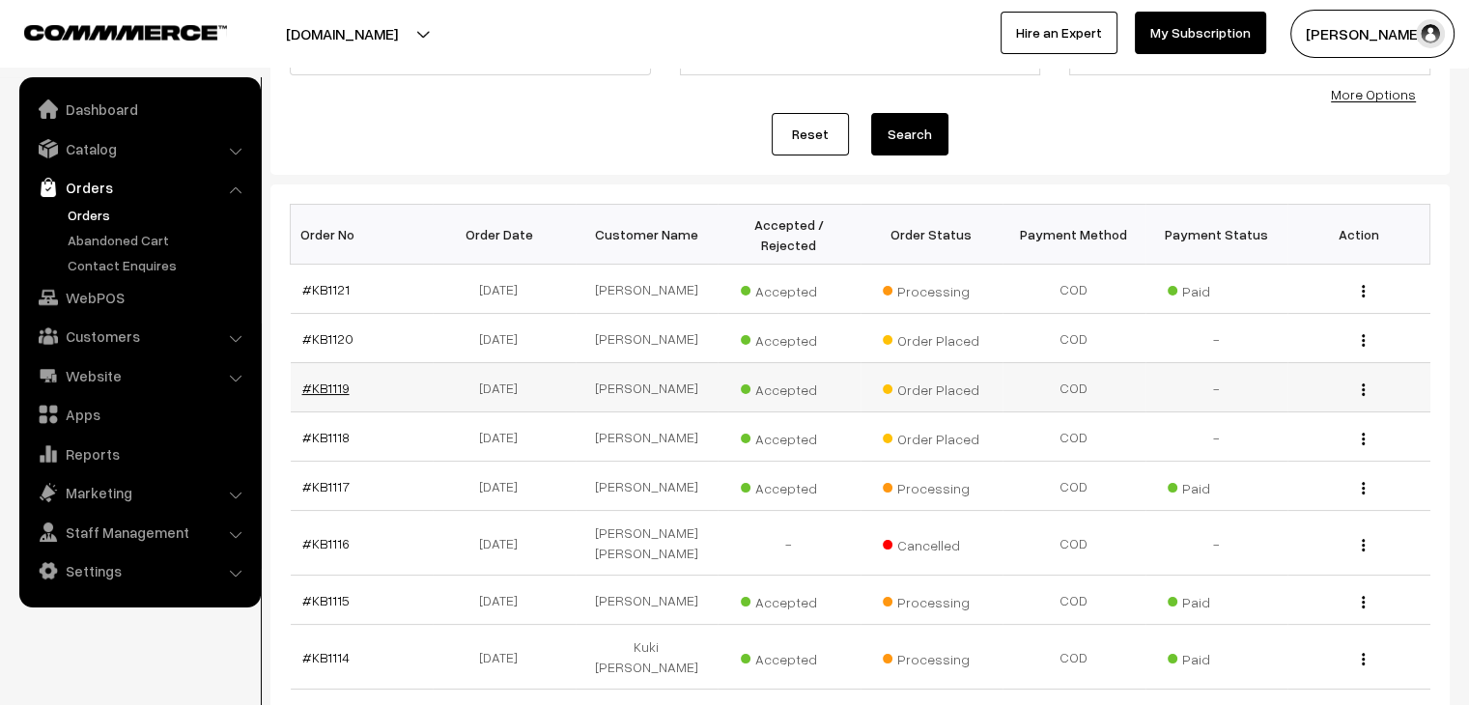
click at [326, 380] on link "#KB1119" at bounding box center [325, 388] width 47 height 16
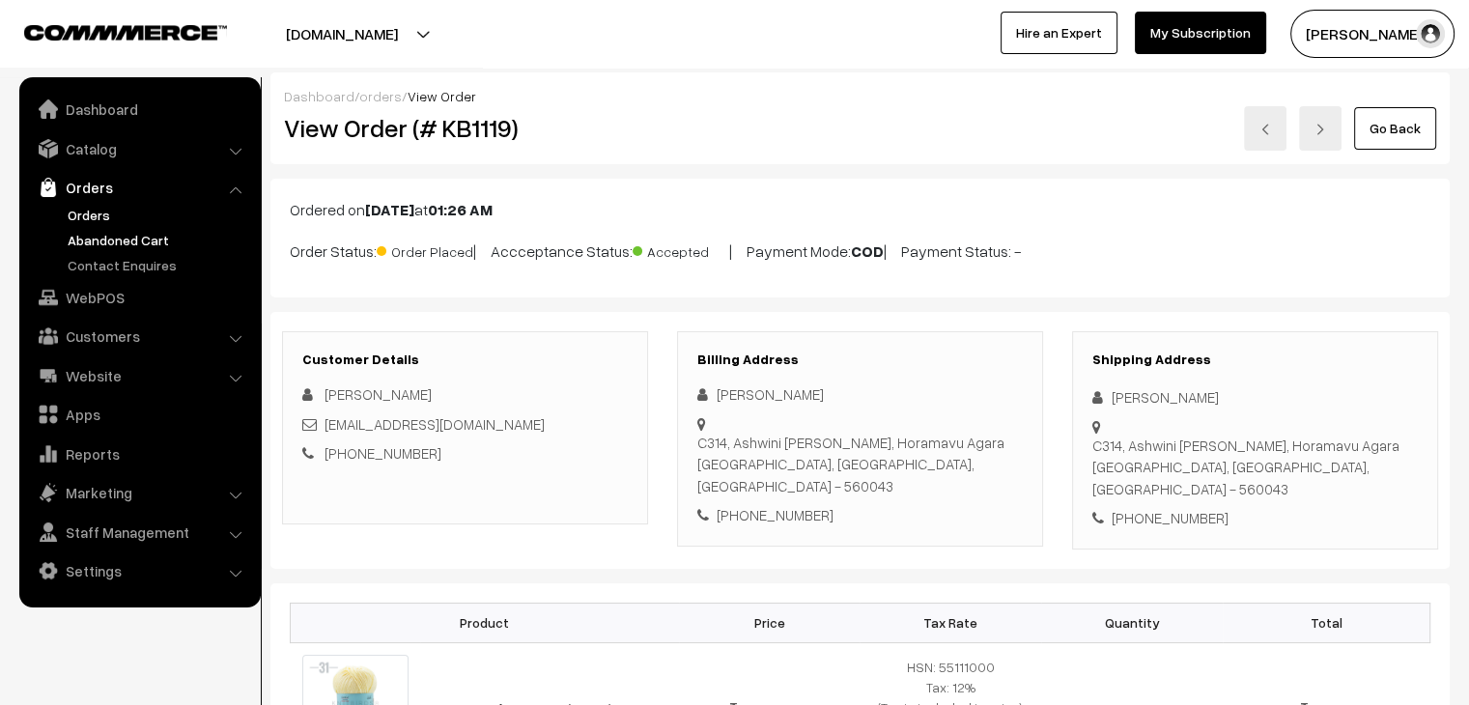
click at [141, 240] on link "Abandoned Cart" at bounding box center [158, 240] width 191 height 20
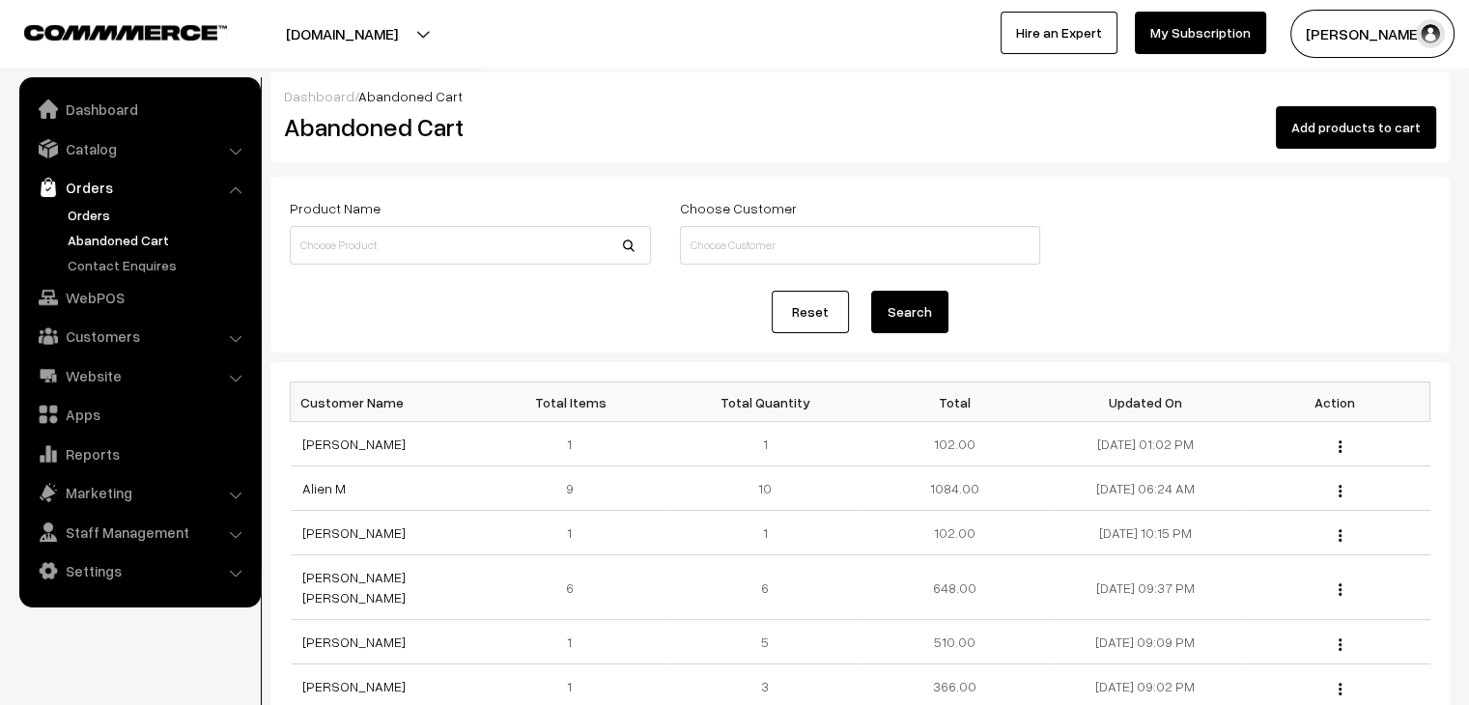
click at [102, 208] on link "Orders" at bounding box center [158, 215] width 191 height 20
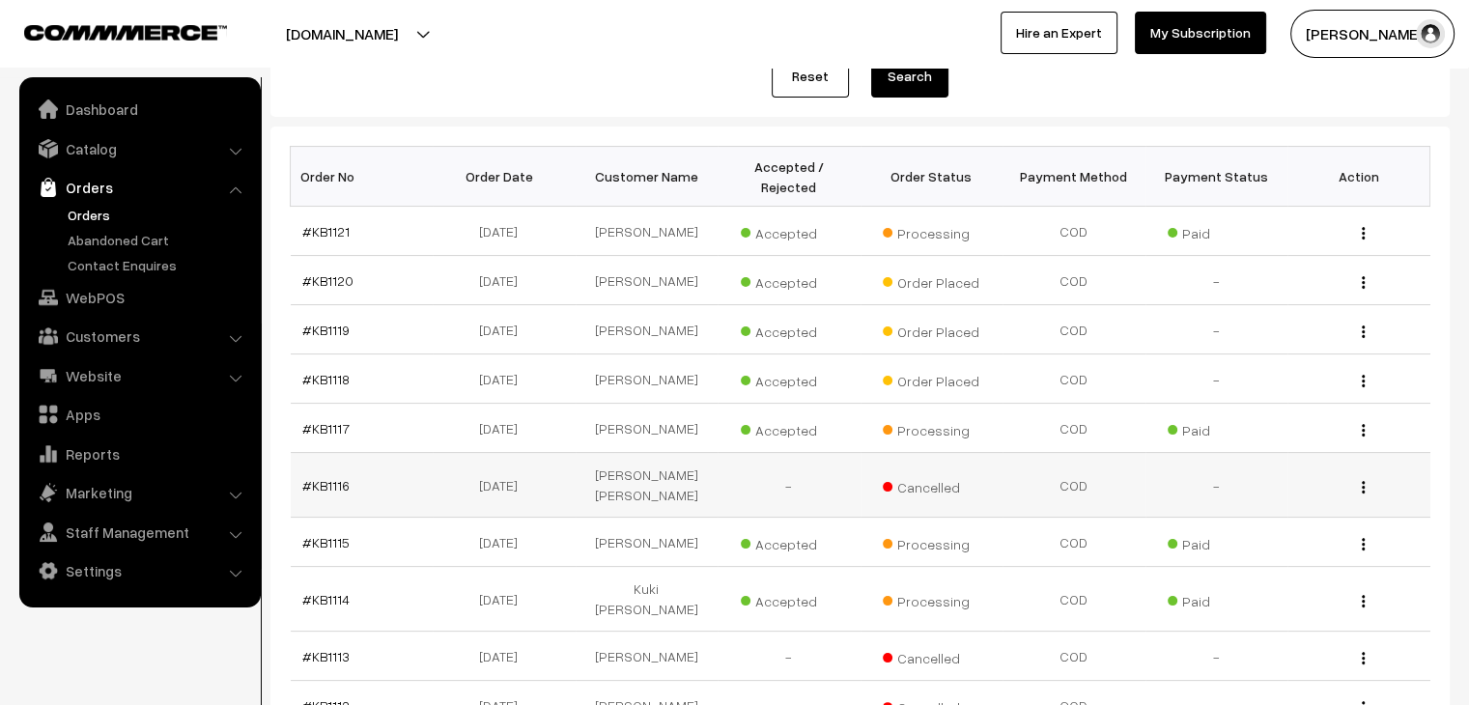
scroll to position [461, 0]
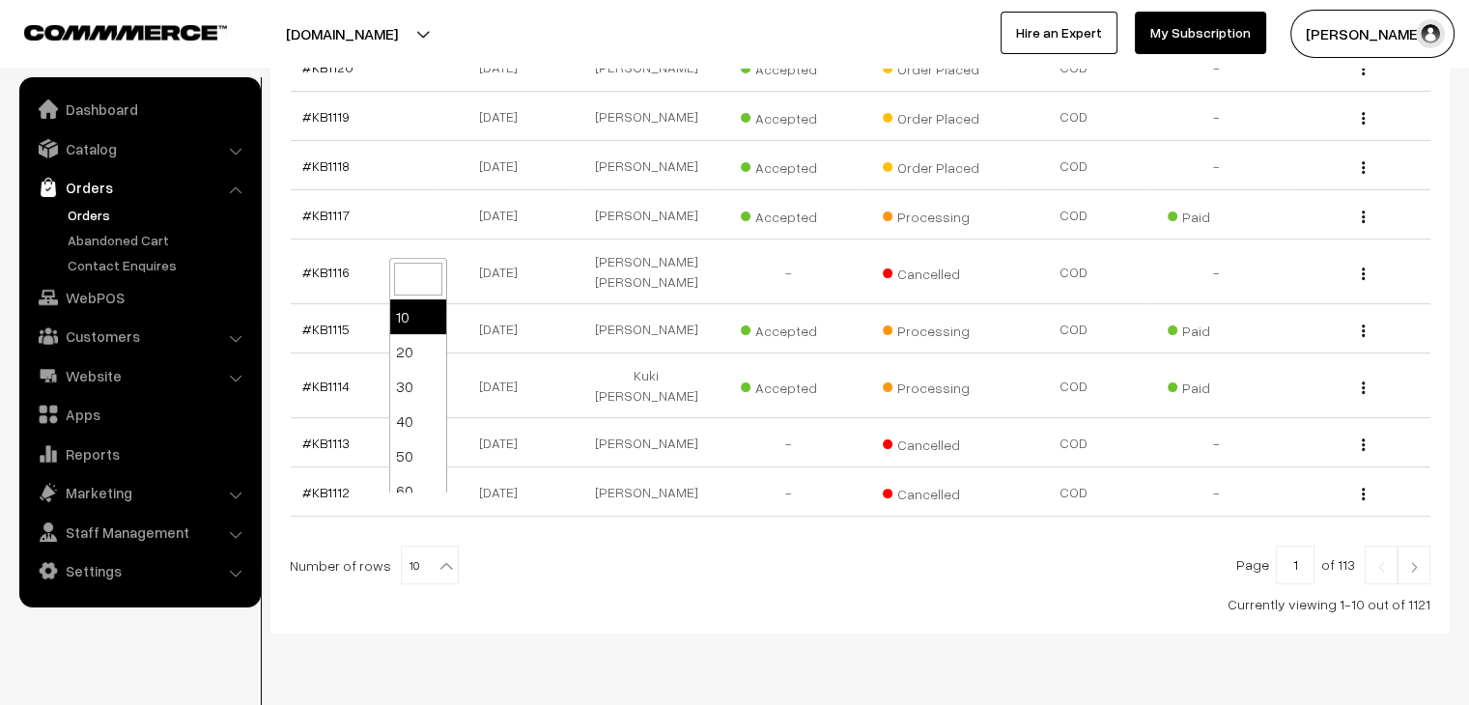
click at [421, 547] on span "10" at bounding box center [430, 566] width 56 height 39
select select "70"
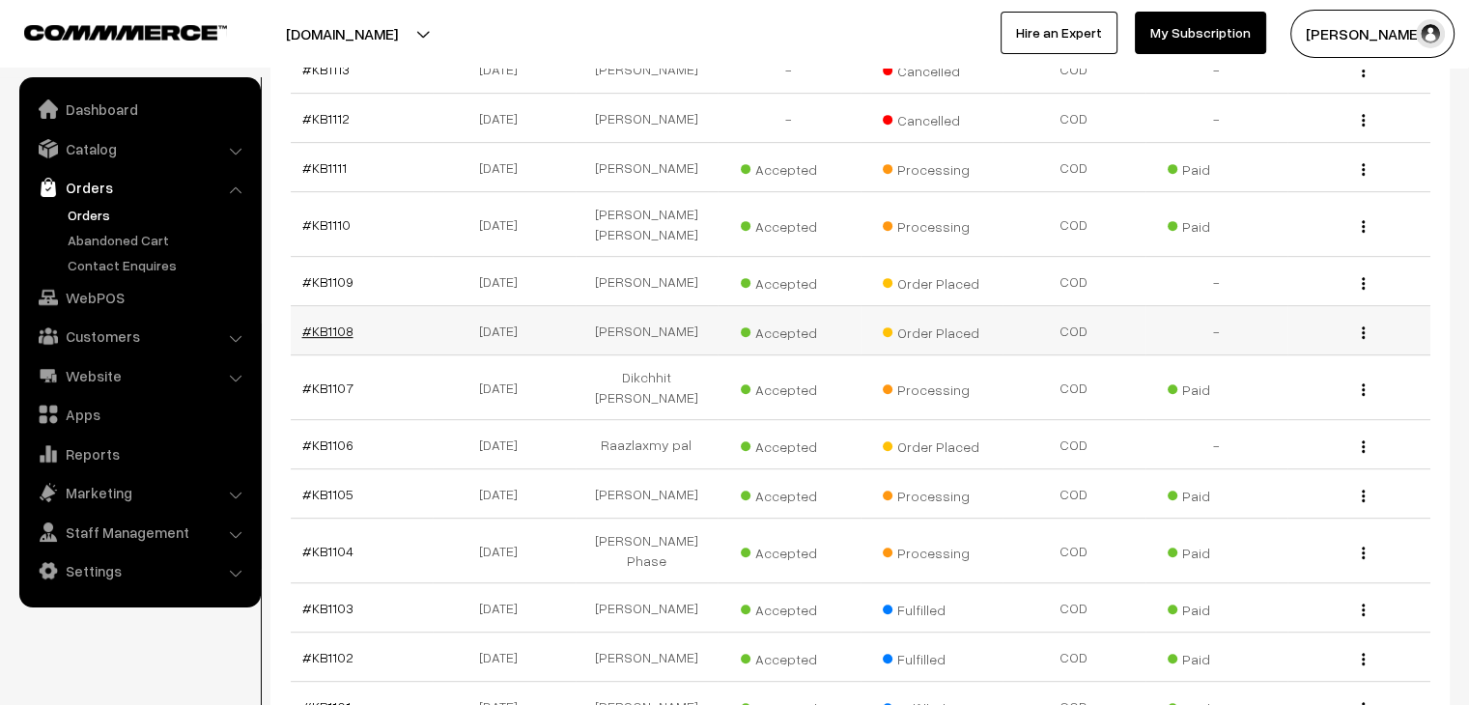
click at [335, 323] on link "#KB1108" at bounding box center [327, 331] width 51 height 16
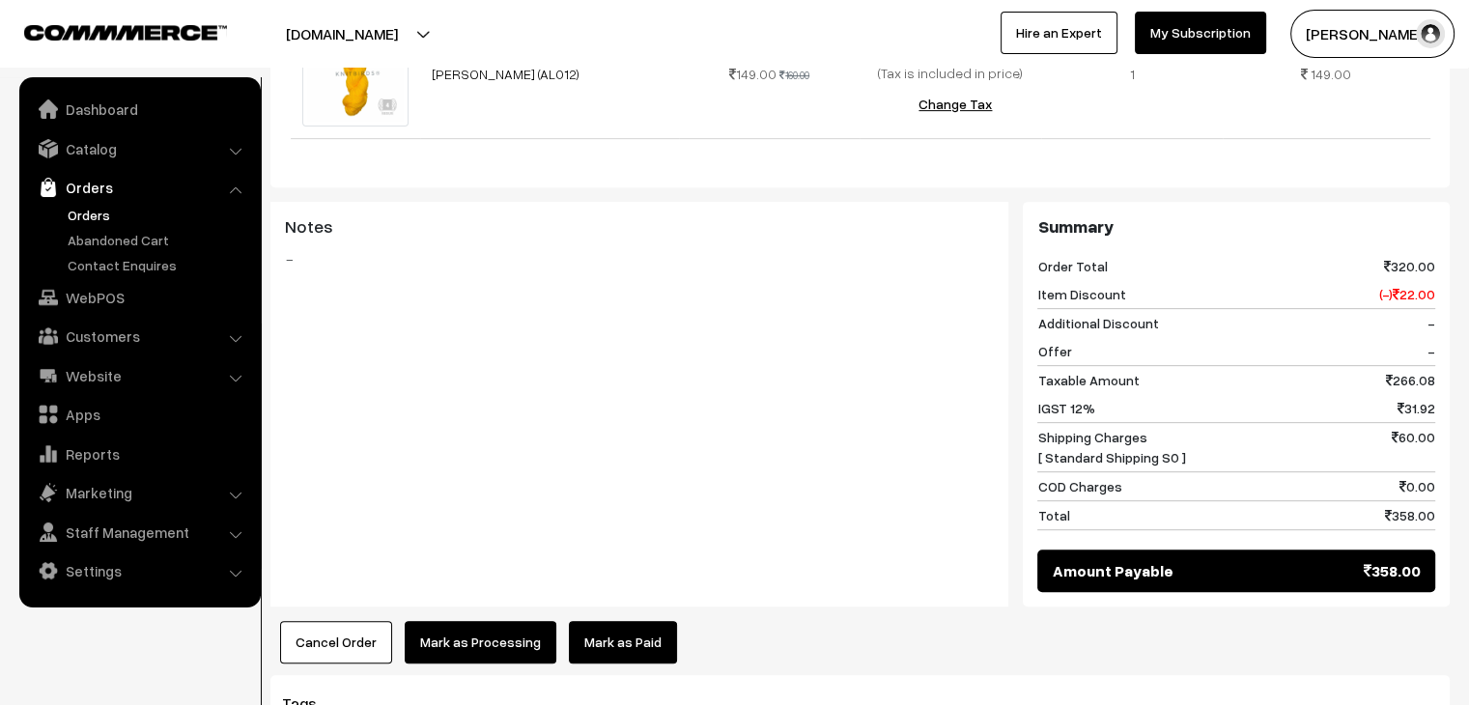
scroll to position [769, 0]
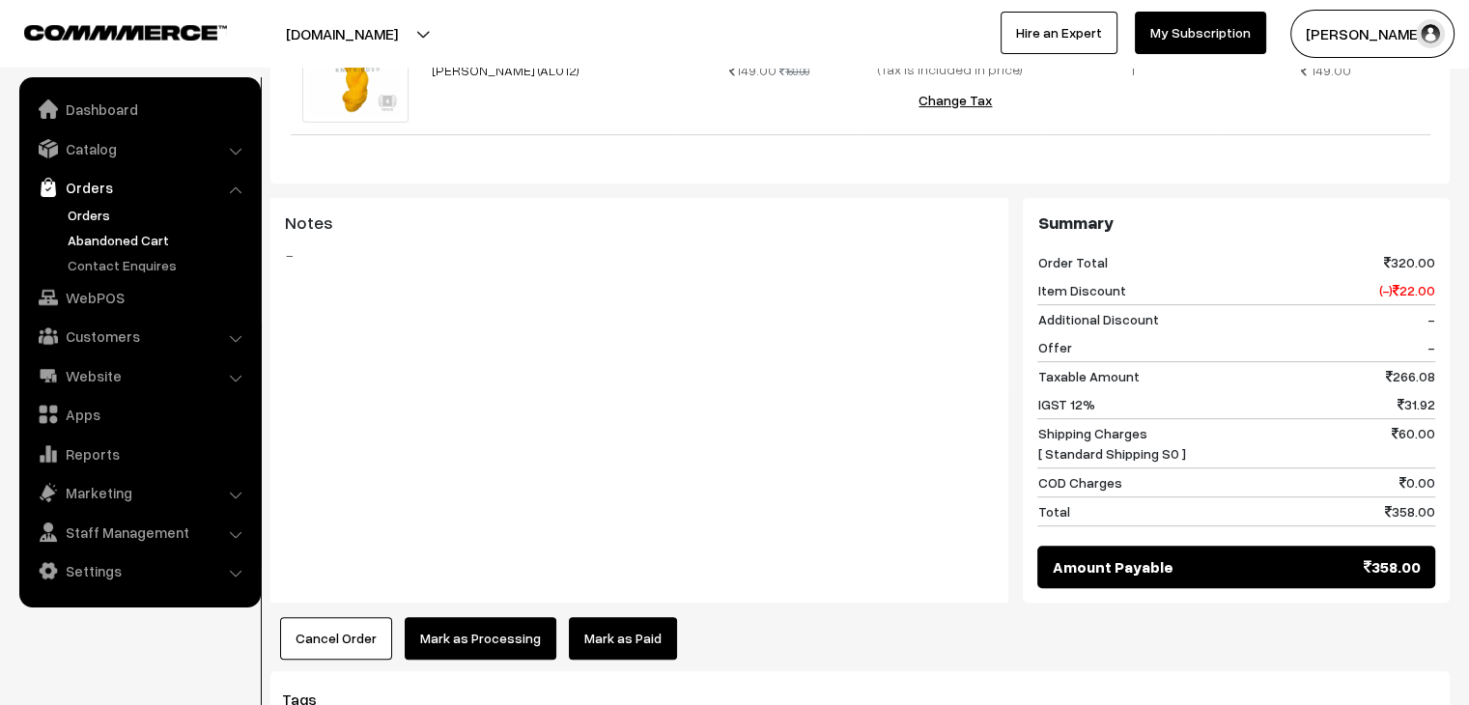
click at [160, 237] on link "Abandoned Cart" at bounding box center [158, 240] width 191 height 20
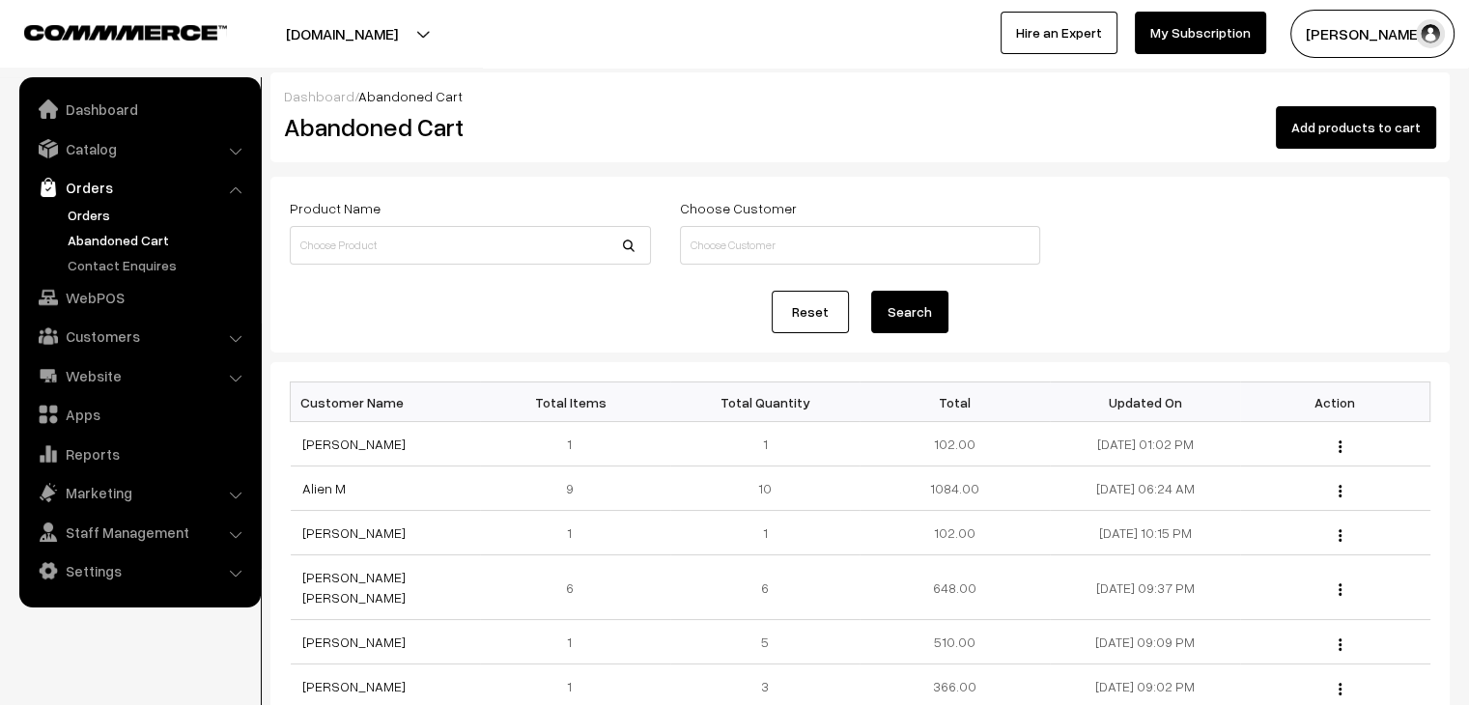
click at [127, 224] on link "Orders" at bounding box center [158, 215] width 191 height 20
